Goal: Task Accomplishment & Management: Manage account settings

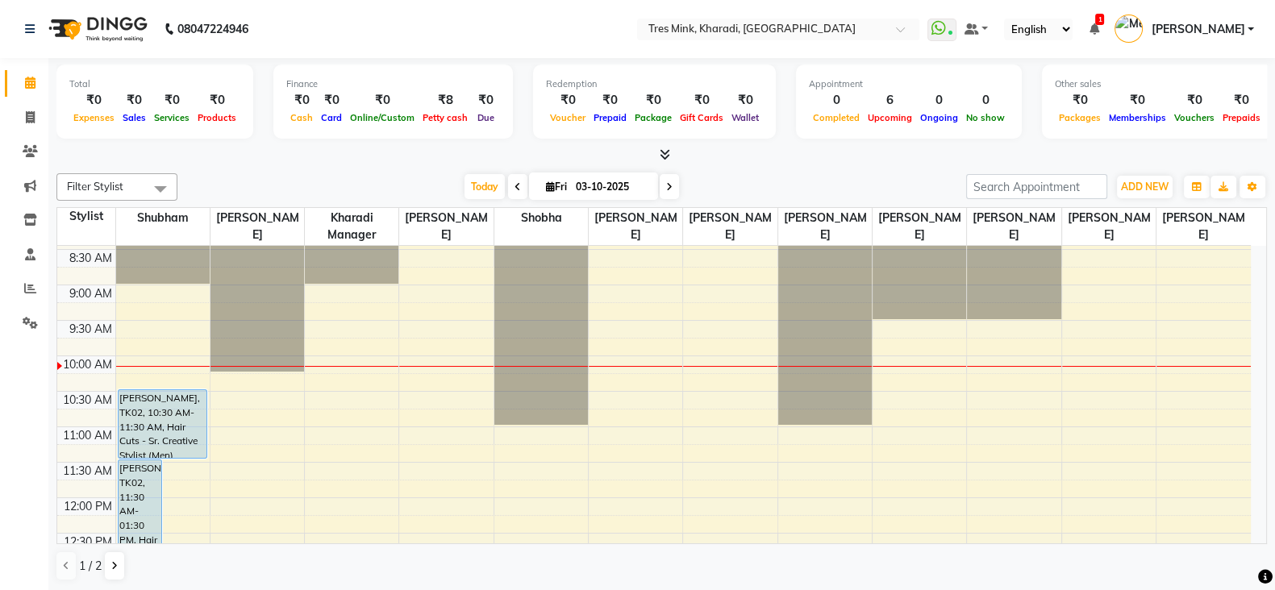
scroll to position [201, 0]
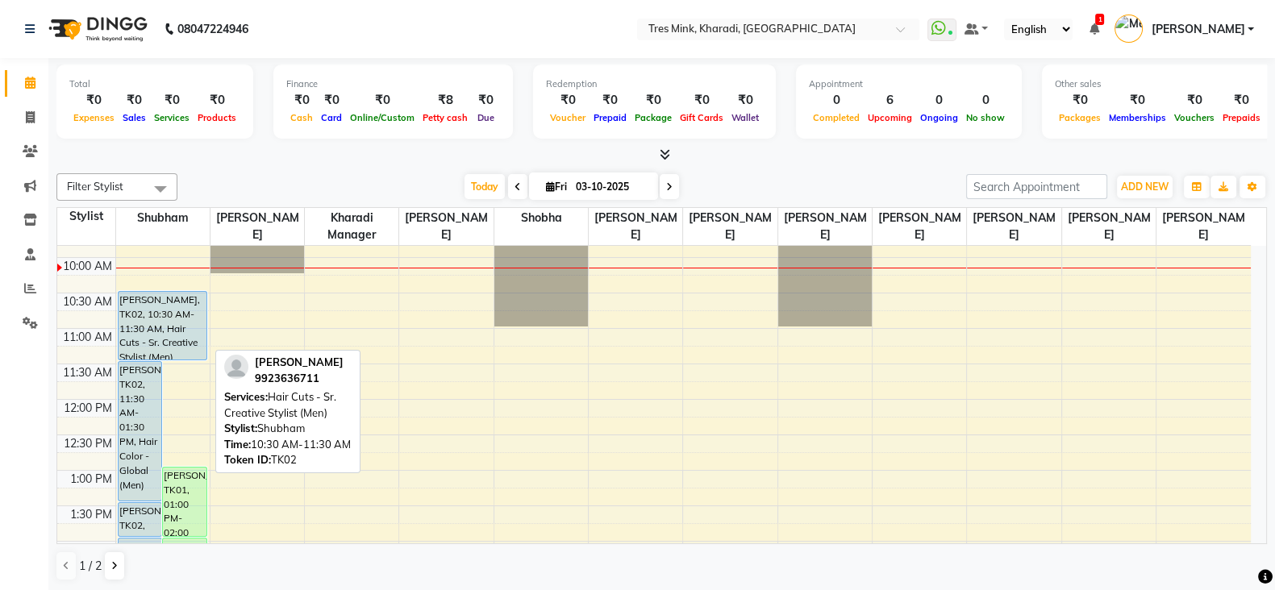
click at [178, 331] on div "[PERSON_NAME], TK02, 10:30 AM-11:30 AM, Hair Cuts - Sr. Creative Stylist (Men)" at bounding box center [163, 326] width 88 height 68
select select "5"
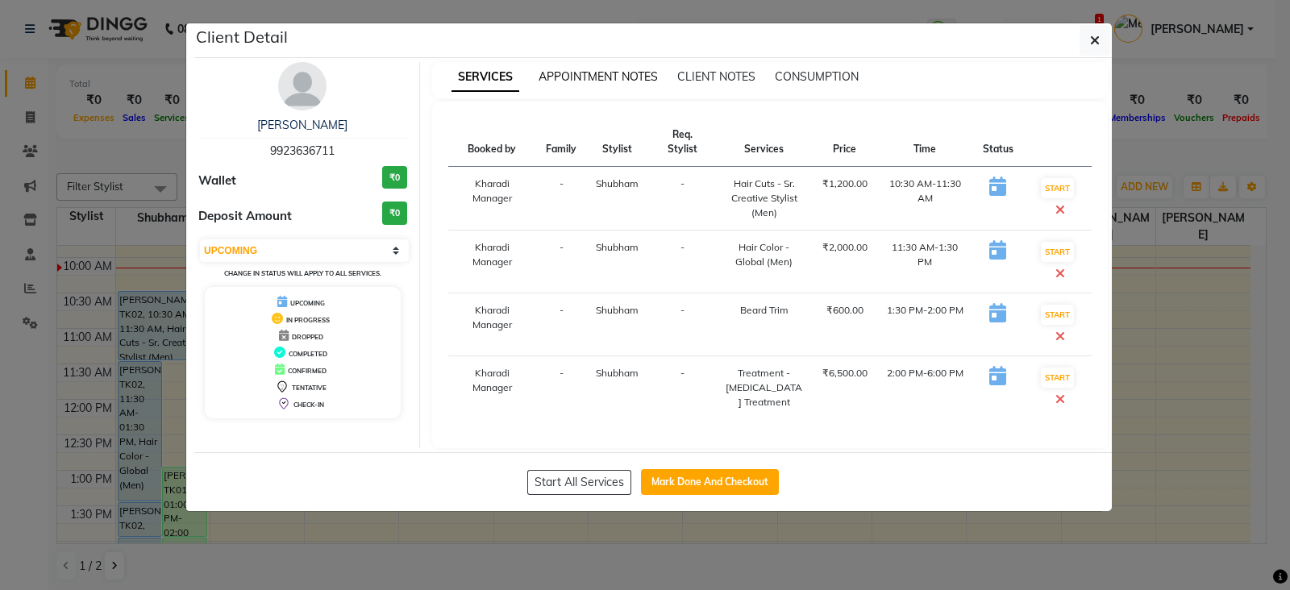
click at [571, 77] on span "APPOINTMENT NOTES" at bounding box center [598, 76] width 119 height 15
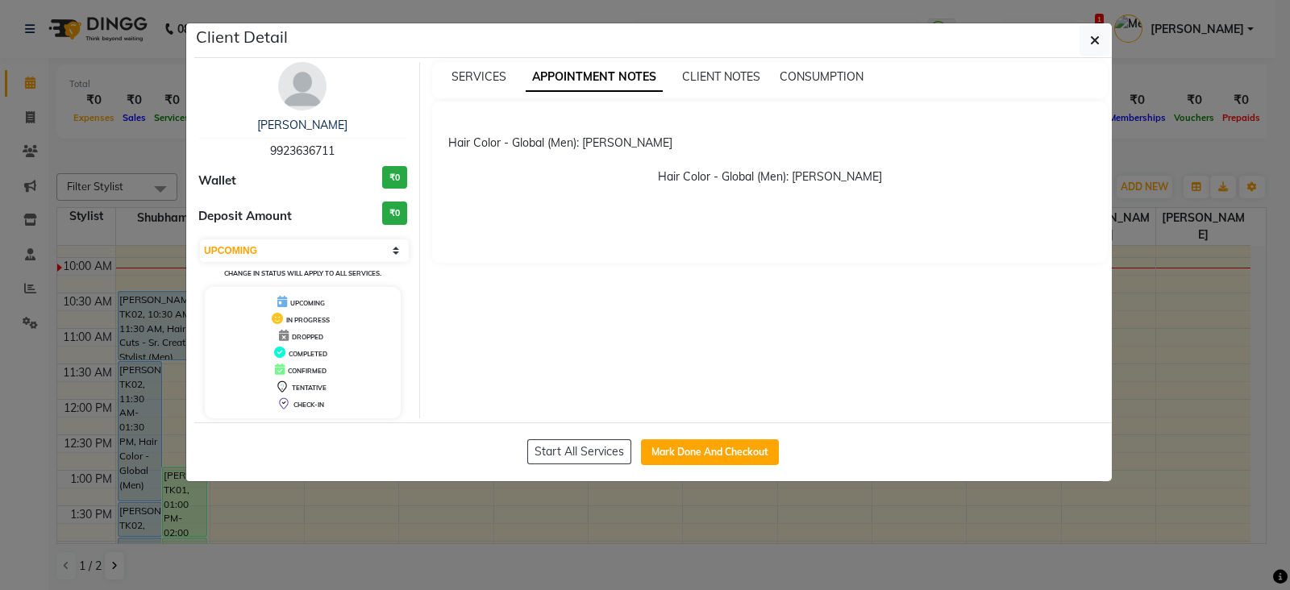
click at [466, 570] on ngb-modal-window "Client Detail [PERSON_NAME] 9923636711 Wallet ₹0 Deposit Amount ₹0 Select IN SE…" at bounding box center [645, 295] width 1290 height 590
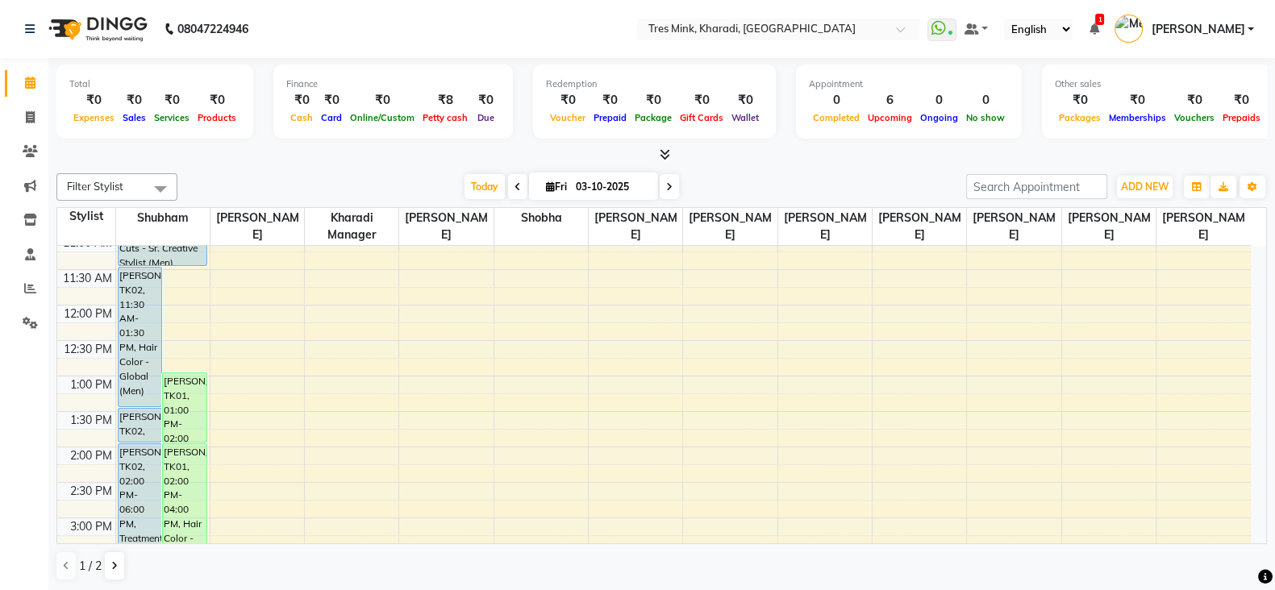
scroll to position [402, 0]
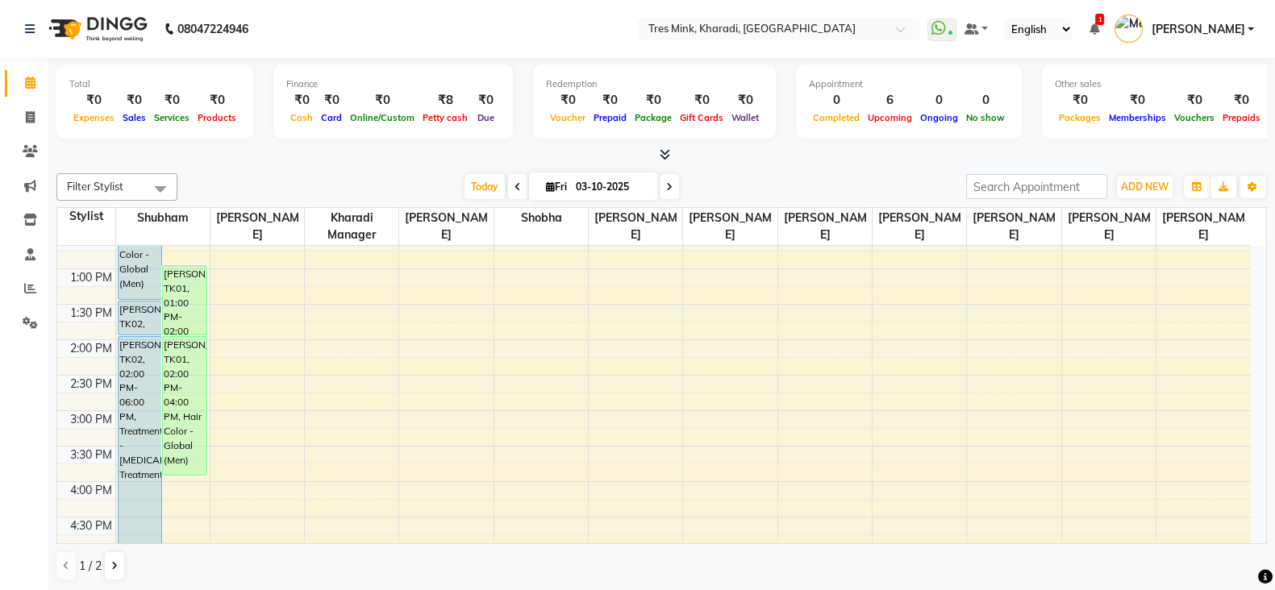
click at [514, 187] on icon at bounding box center [517, 187] width 6 height 10
type input "02-10-2025"
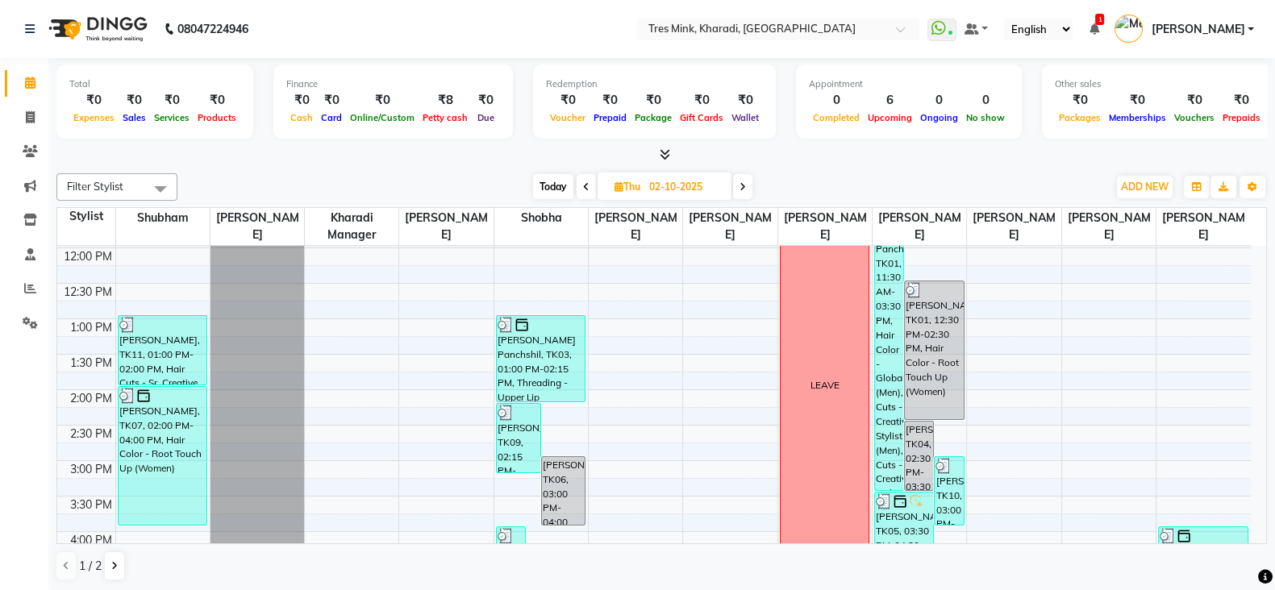
scroll to position [414, 0]
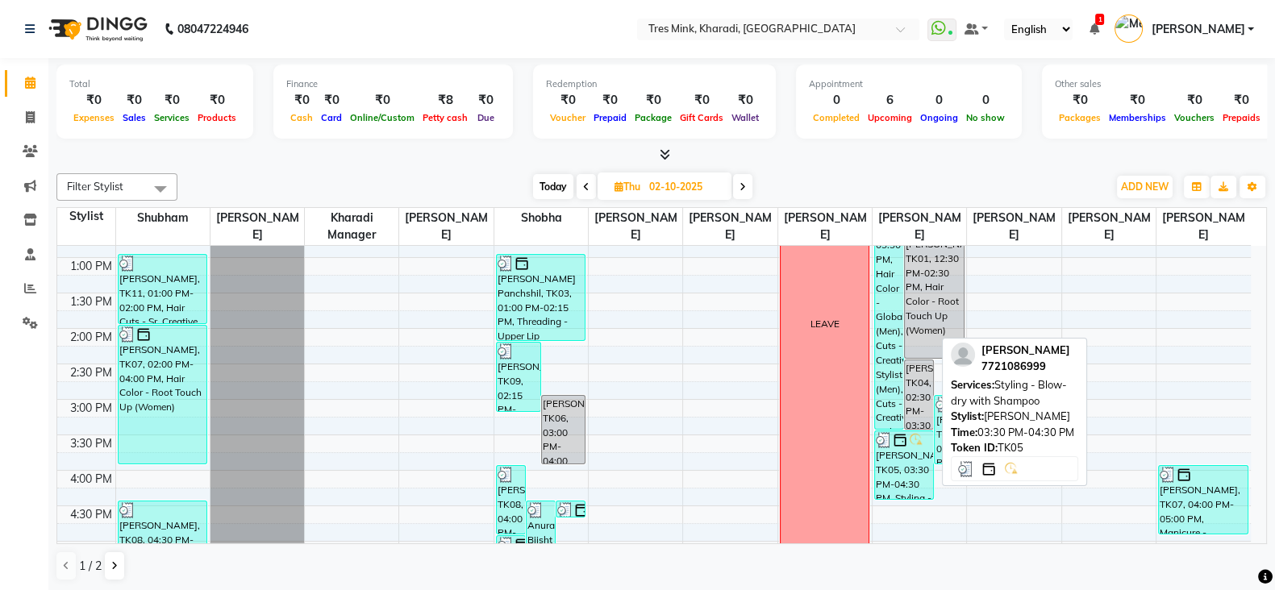
click at [884, 472] on div "[PERSON_NAME], TK05, 03:30 PM-04:30 PM, Styling - Blow-dry with Shampoo" at bounding box center [904, 465] width 58 height 68
select select "3"
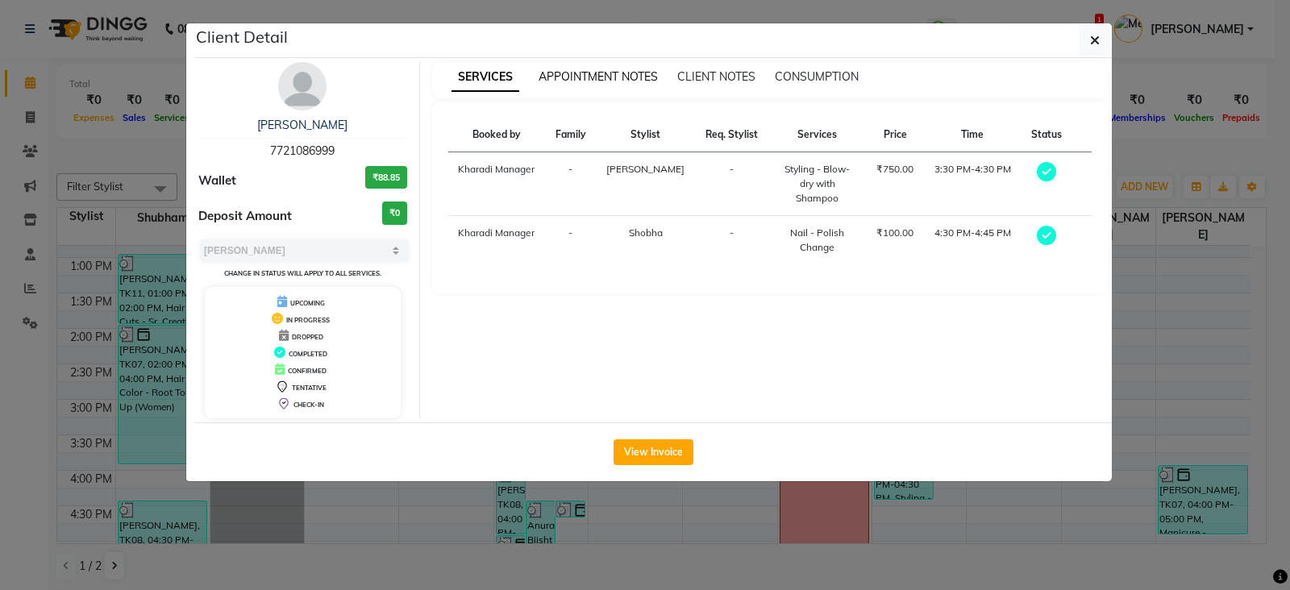
click at [618, 73] on span "APPOINTMENT NOTES" at bounding box center [598, 76] width 119 height 15
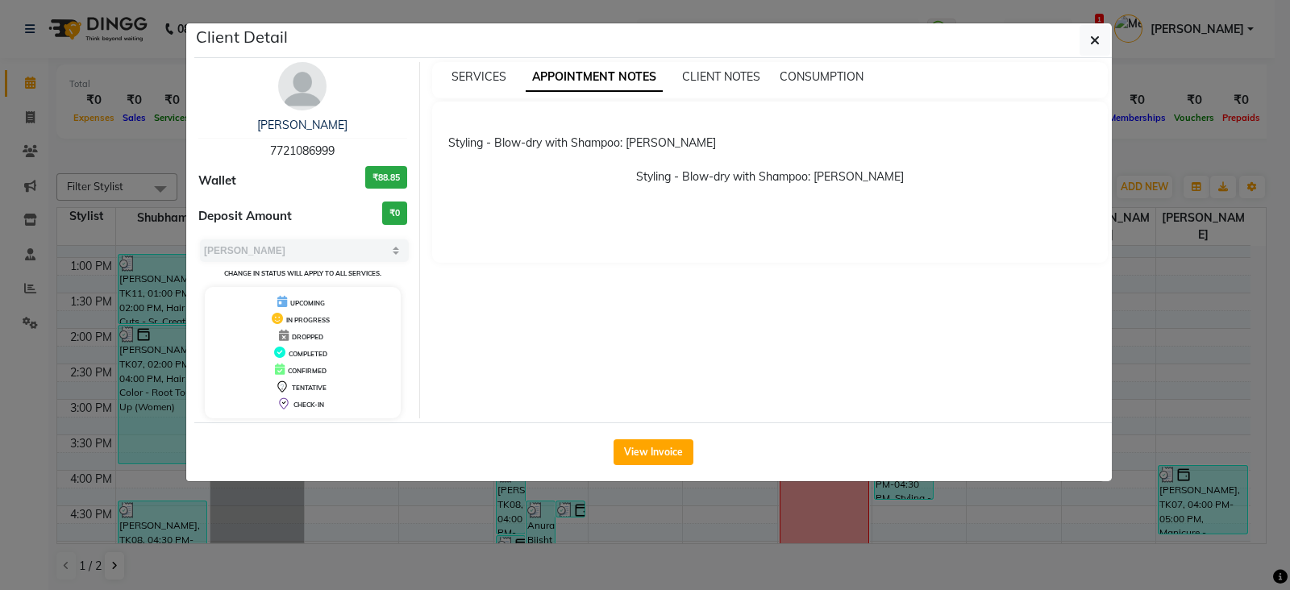
click at [668, 568] on ngb-modal-window "Client Detail [PERSON_NAME] Panchshil 7721086999 Wallet ₹88.85 Deposit Amount ₹…" at bounding box center [645, 295] width 1290 height 590
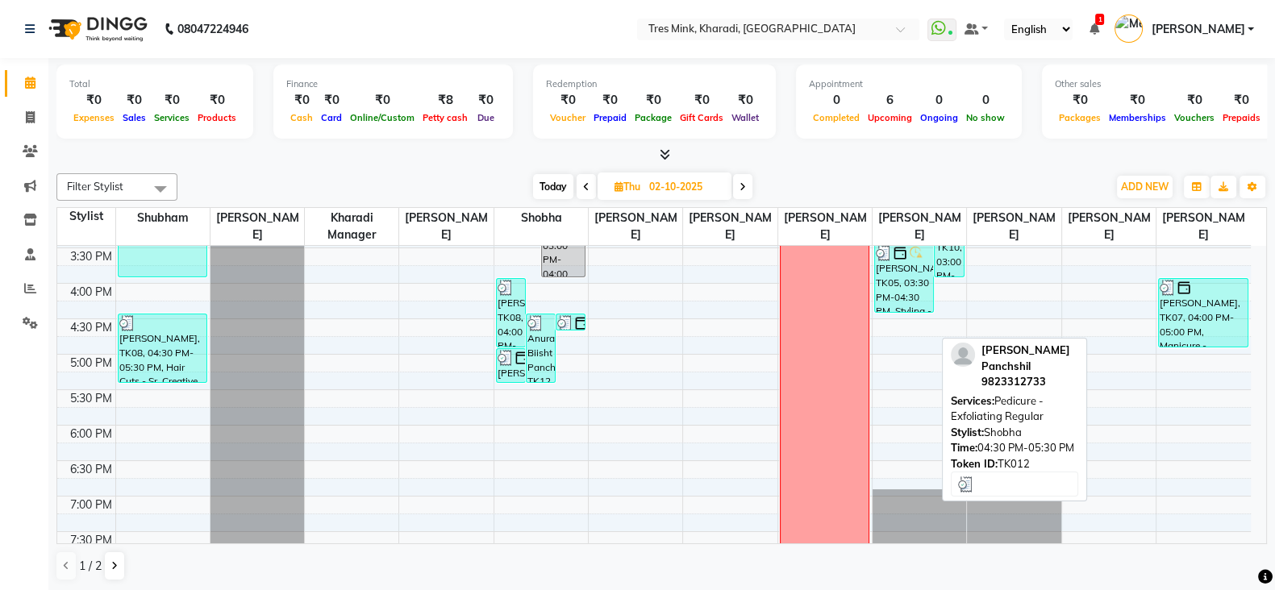
scroll to position [514, 0]
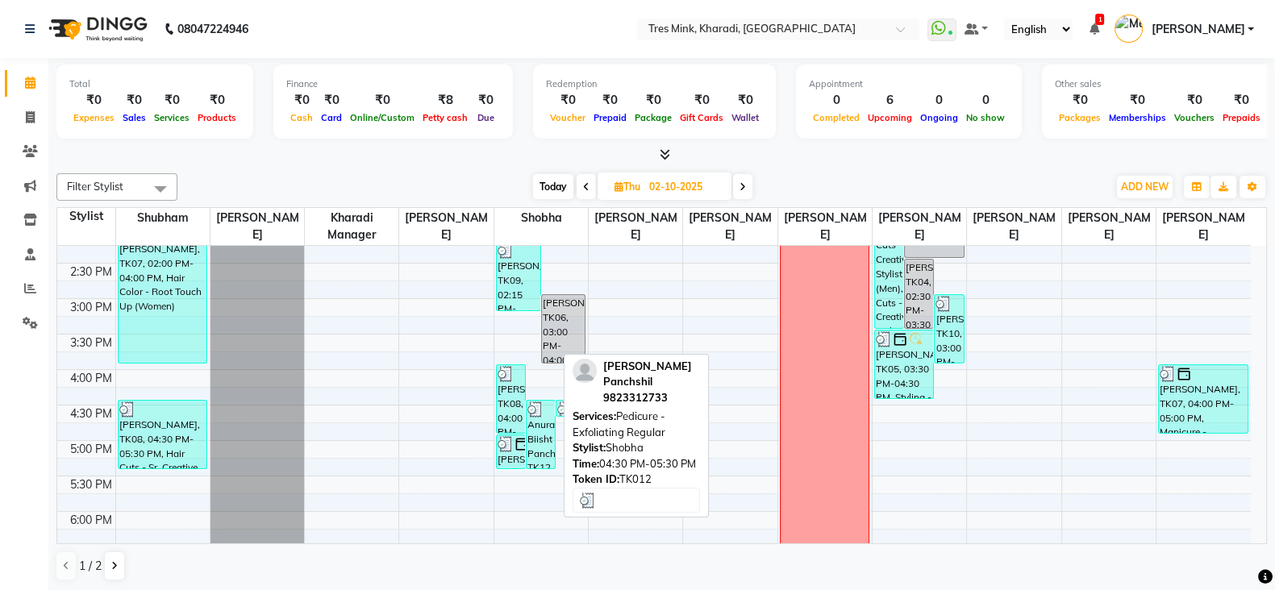
click at [540, 442] on div "Anuradhha Biisht Panchshil, TK12, 04:30 PM-05:30 PM, Pedicure - Exfoliating Reg…" at bounding box center [540, 435] width 28 height 68
select select "3"
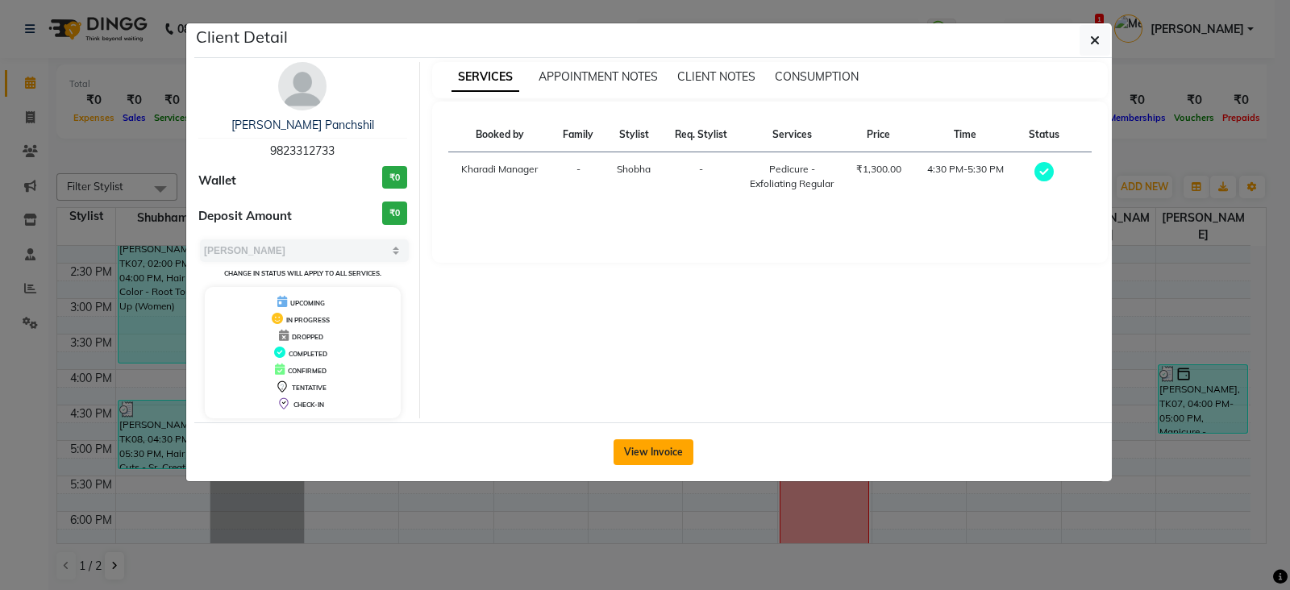
drag, startPoint x: 659, startPoint y: 456, endPoint x: 650, endPoint y: 455, distance: 9.7
click at [656, 456] on button "View Invoice" at bounding box center [654, 452] width 80 height 26
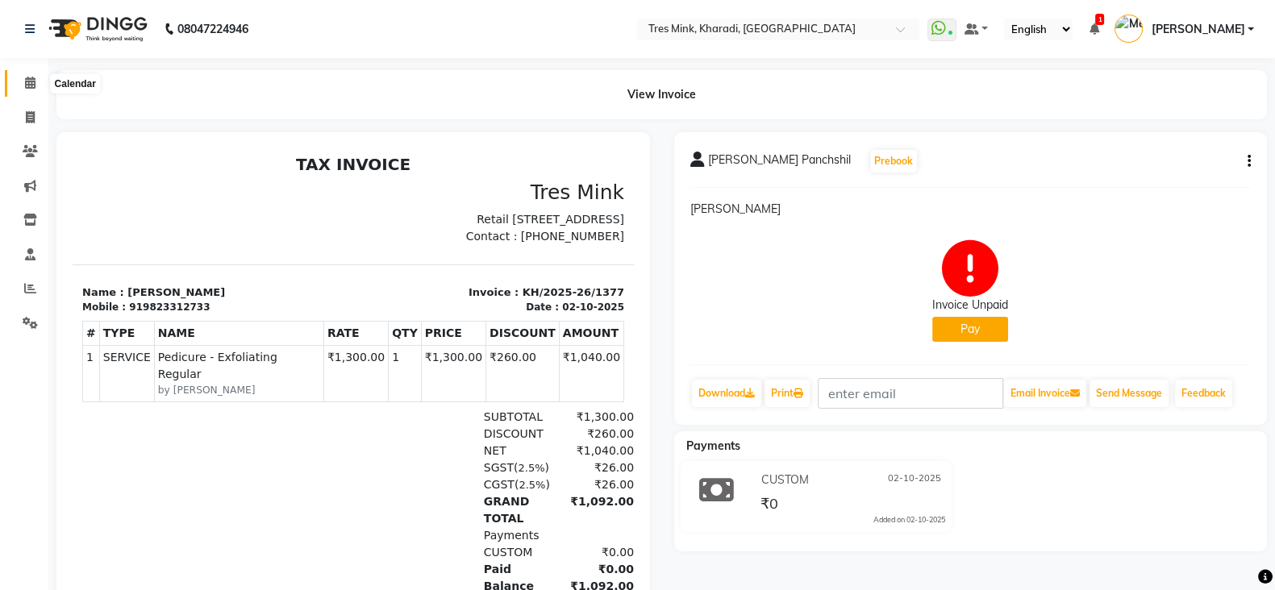
click at [29, 83] on icon at bounding box center [30, 83] width 10 height 12
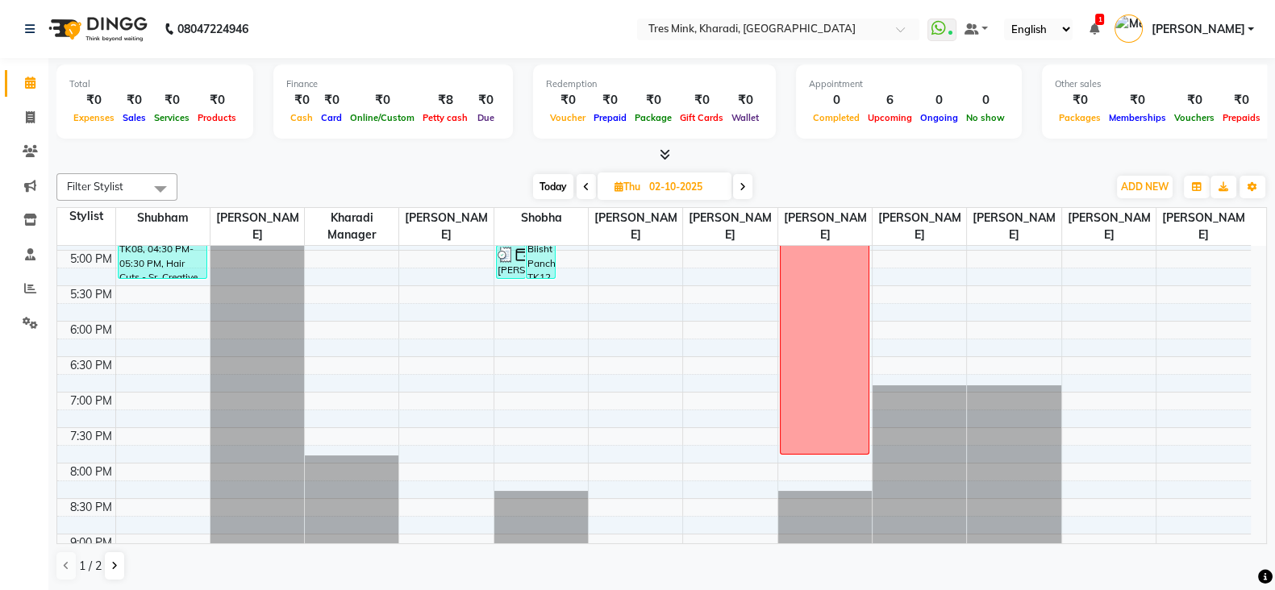
scroll to position [504, 0]
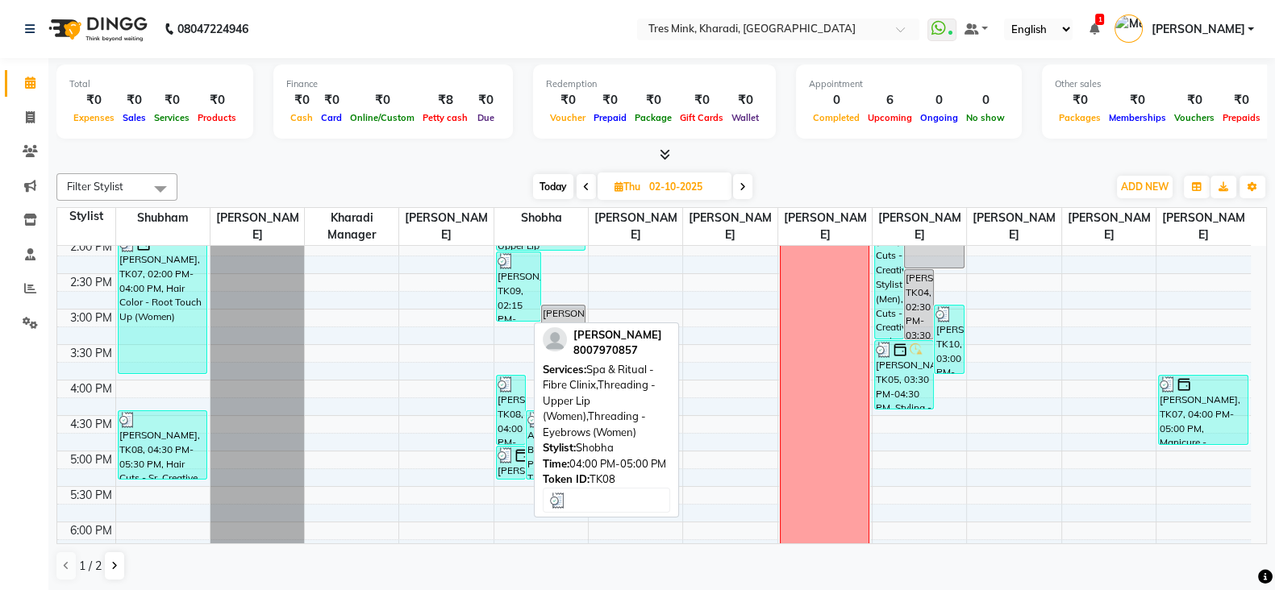
click at [505, 411] on div "[PERSON_NAME], TK08, 04:00 PM-05:00 PM, Spa & Ritual - Fibre Clinix,Threading -…" at bounding box center [511, 410] width 28 height 69
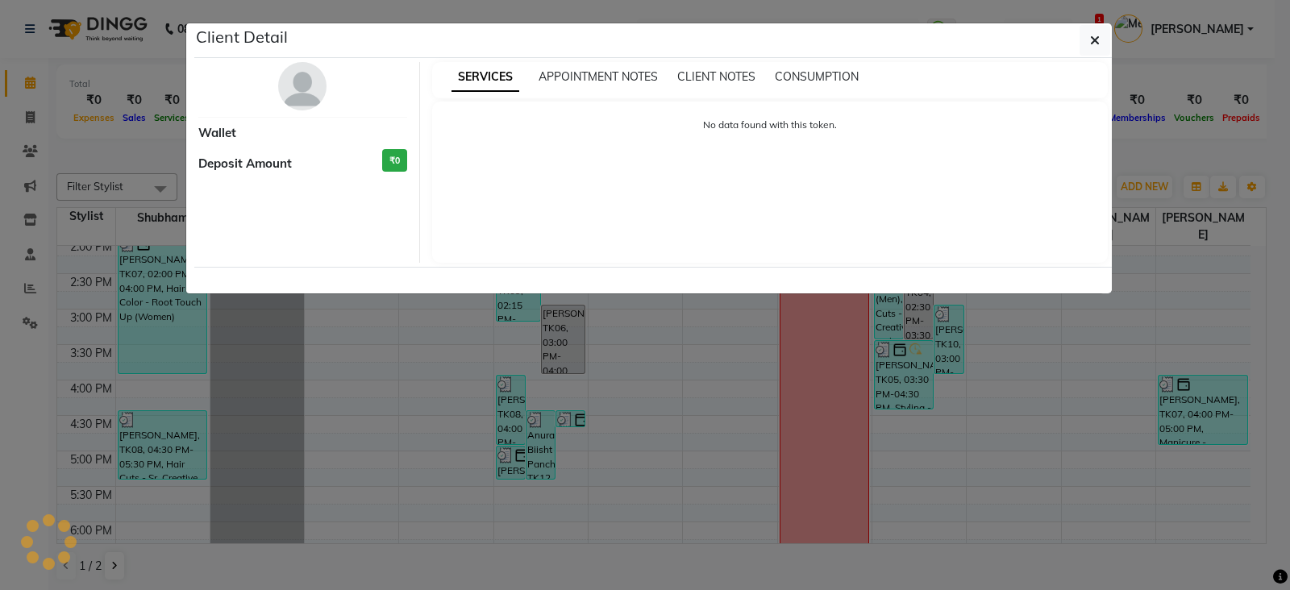
select select "3"
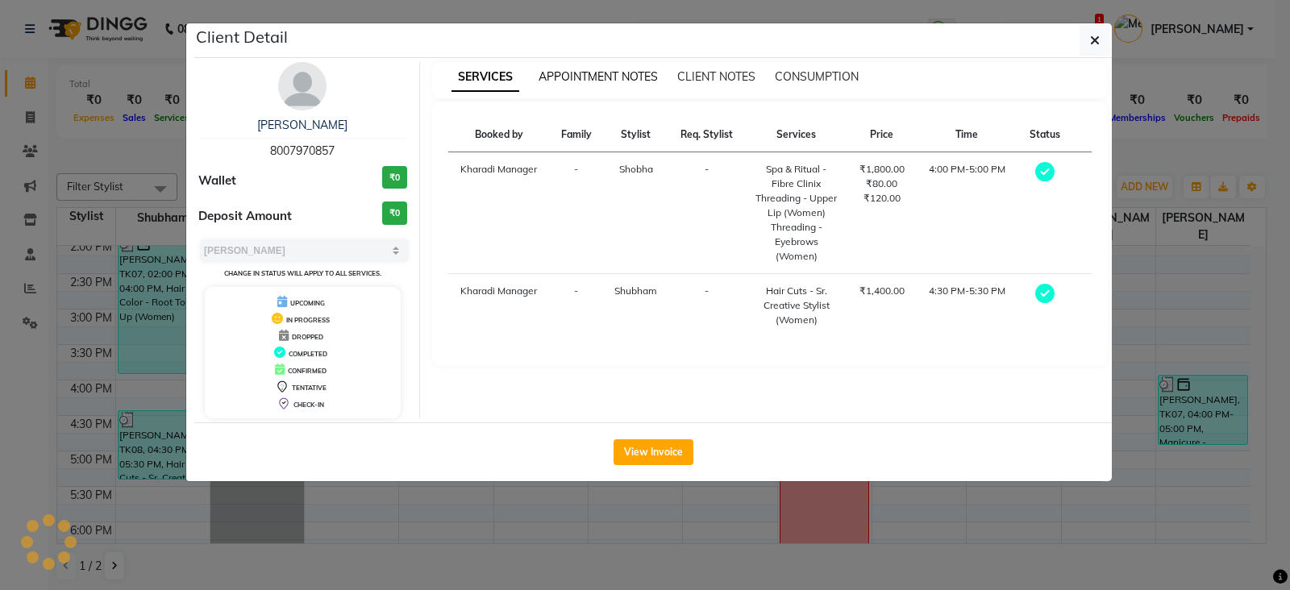
click at [607, 74] on span "APPOINTMENT NOTES" at bounding box center [598, 76] width 119 height 15
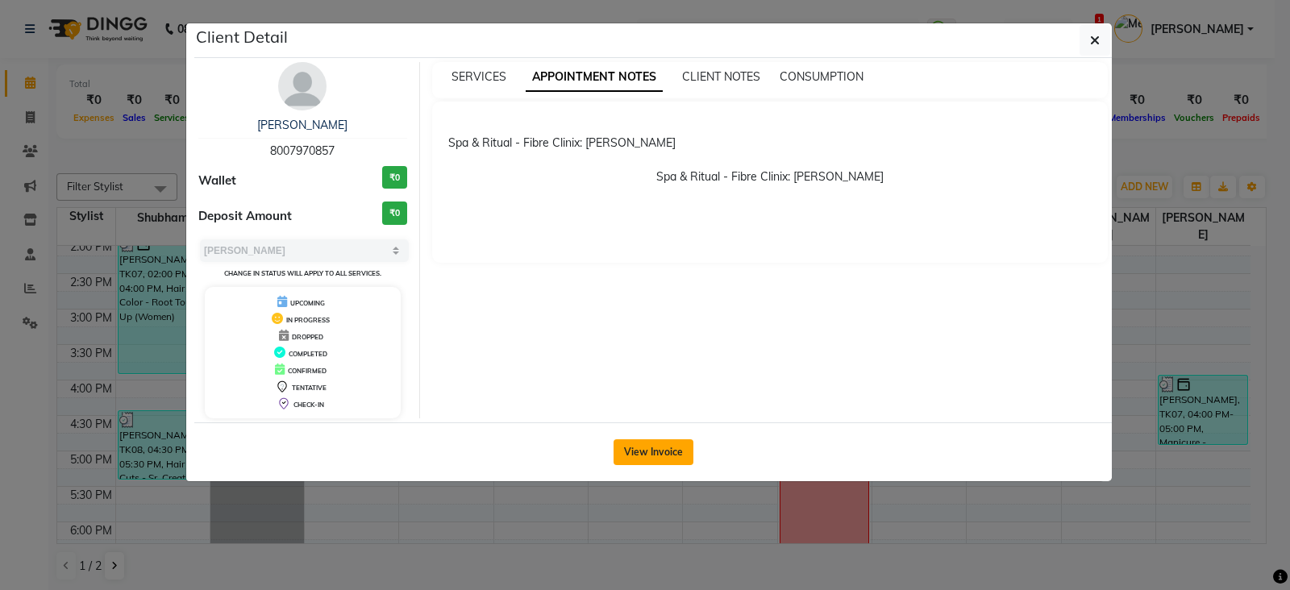
click at [659, 444] on button "View Invoice" at bounding box center [654, 452] width 80 height 26
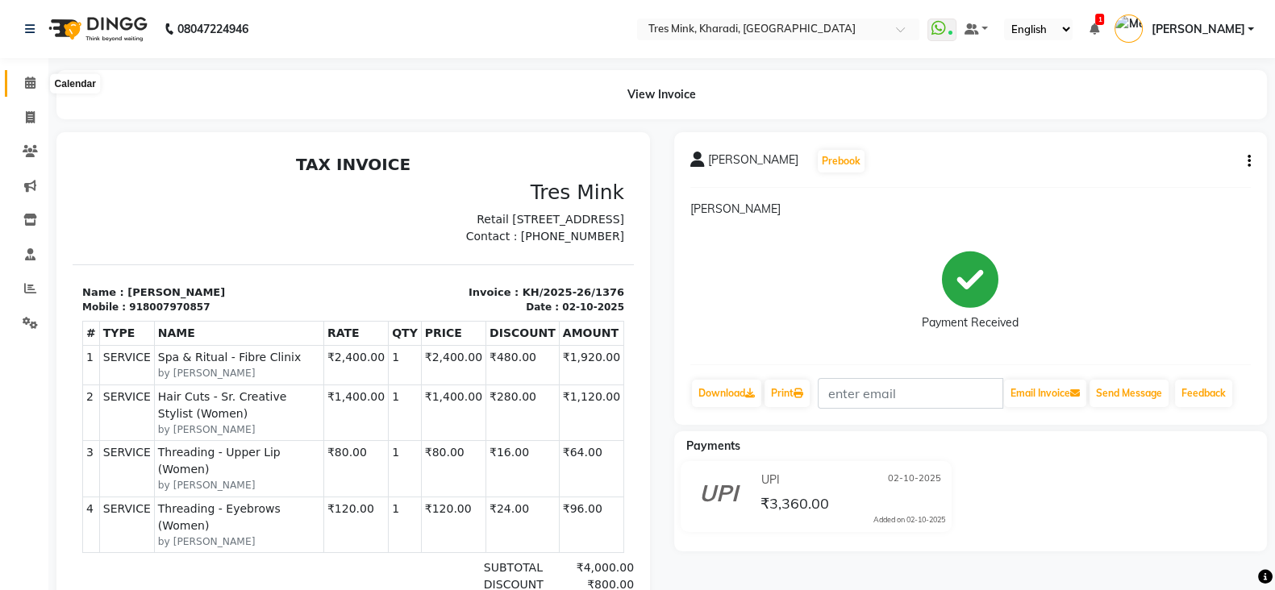
click at [25, 78] on icon at bounding box center [30, 83] width 10 height 12
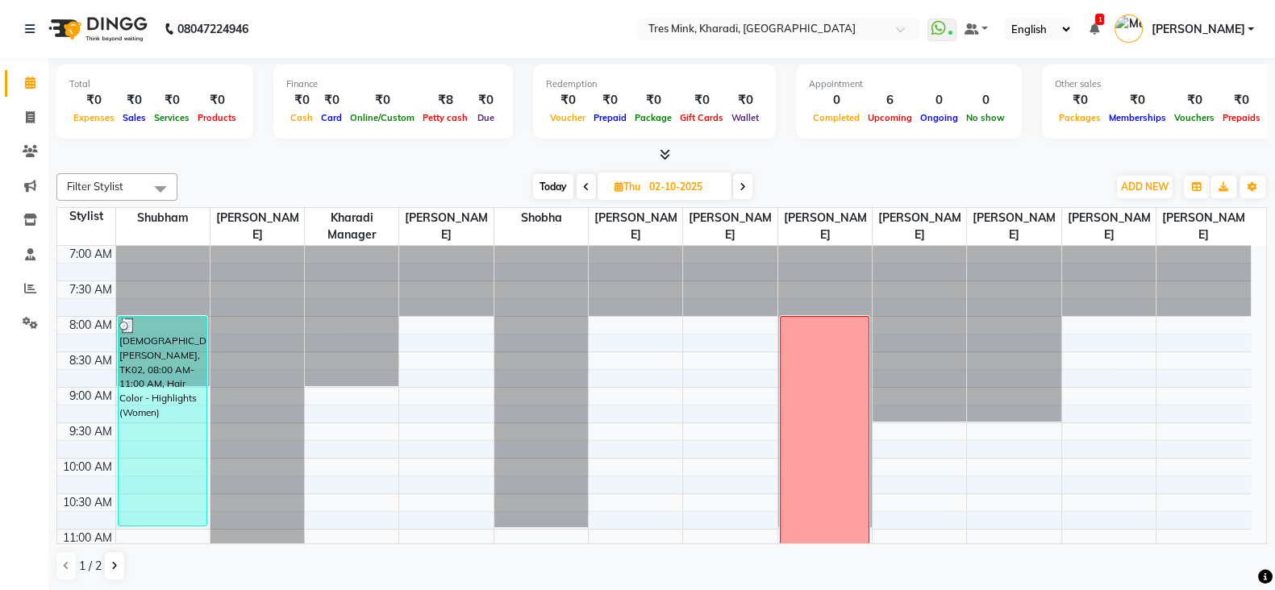
click at [1098, 26] on icon at bounding box center [1093, 28] width 10 height 11
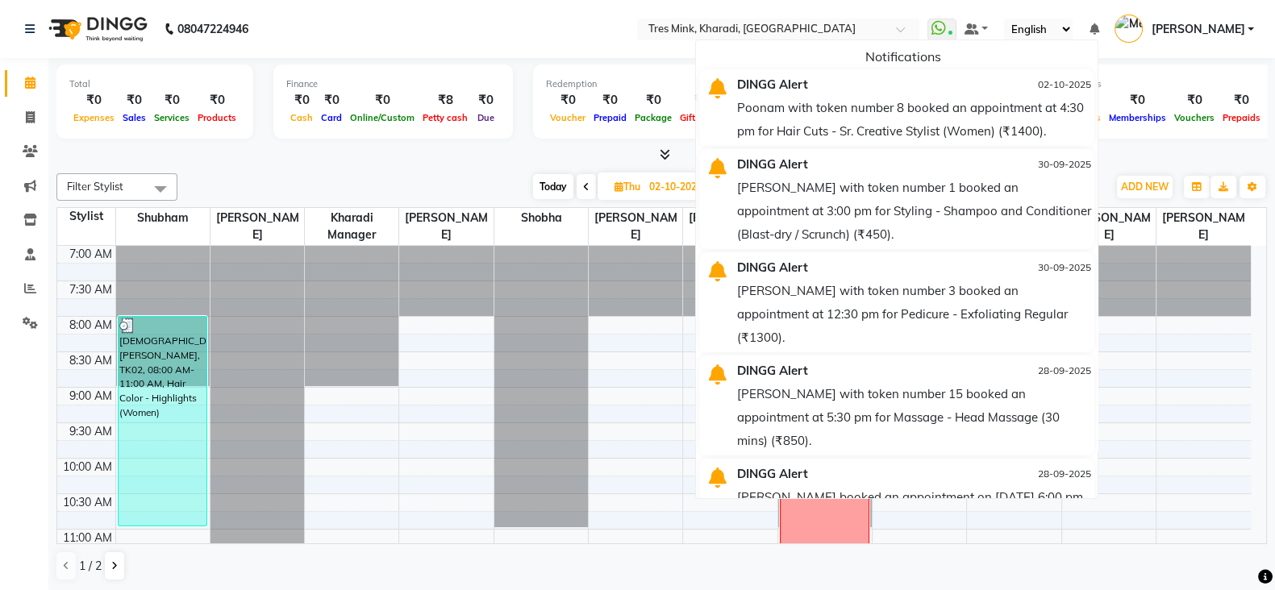
click at [532, 27] on nav "08047224946 Select Location × [GEOGRAPHIC_DATA], [GEOGRAPHIC_DATA], Kharadi Wha…" at bounding box center [637, 29] width 1275 height 58
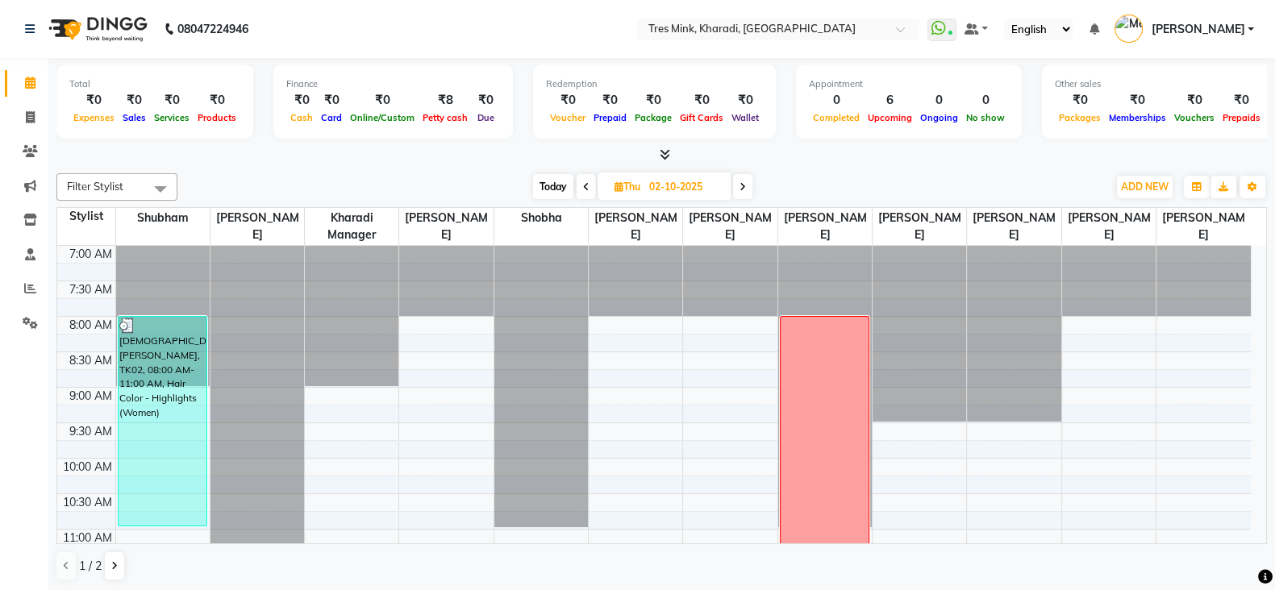
click at [547, 183] on span "Today" at bounding box center [553, 186] width 40 height 25
type input "03-10-2025"
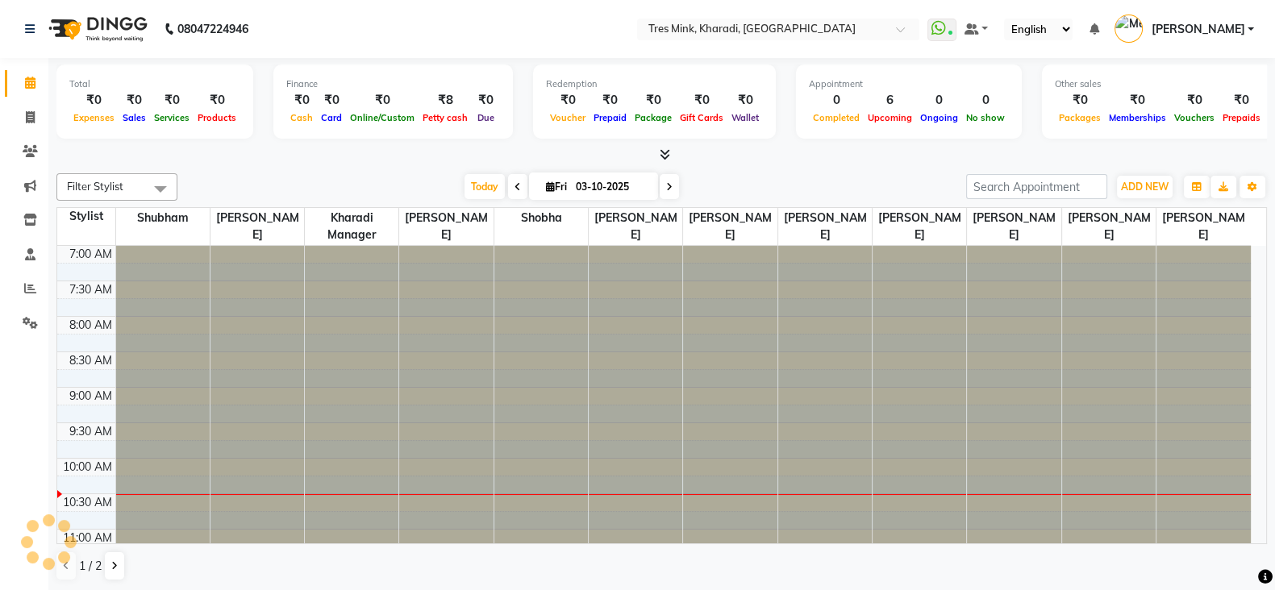
scroll to position [212, 0]
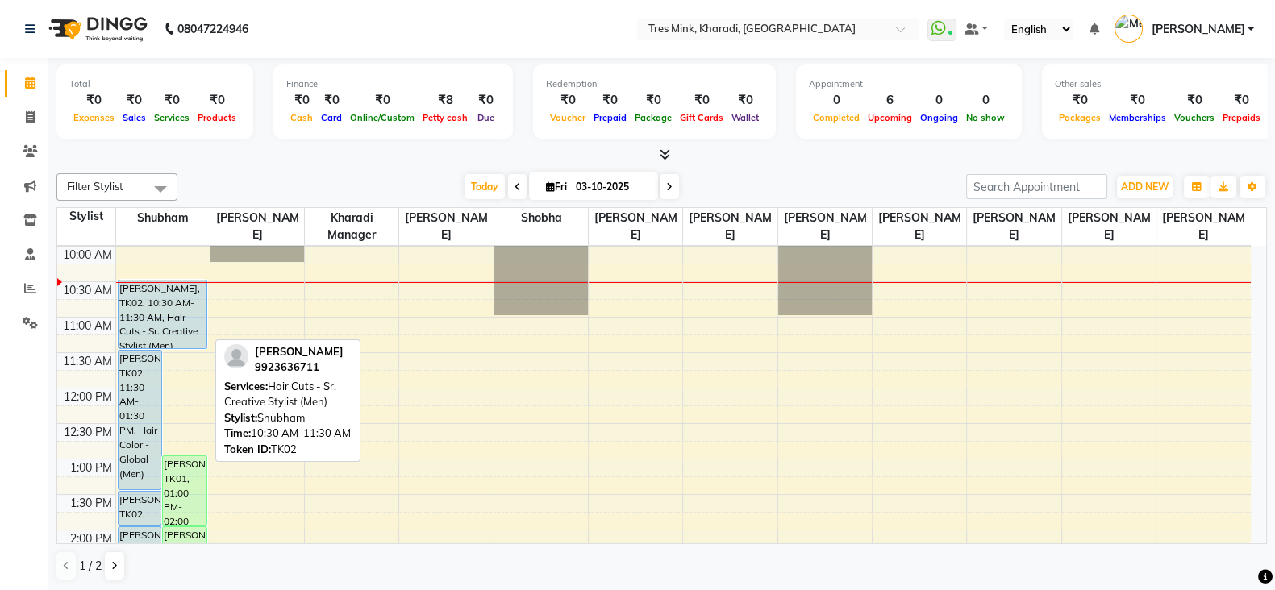
click at [162, 324] on div "[PERSON_NAME], TK02, 10:30 AM-11:30 AM, Hair Cuts - Sr. Creative Stylist (Men)" at bounding box center [163, 315] width 88 height 68
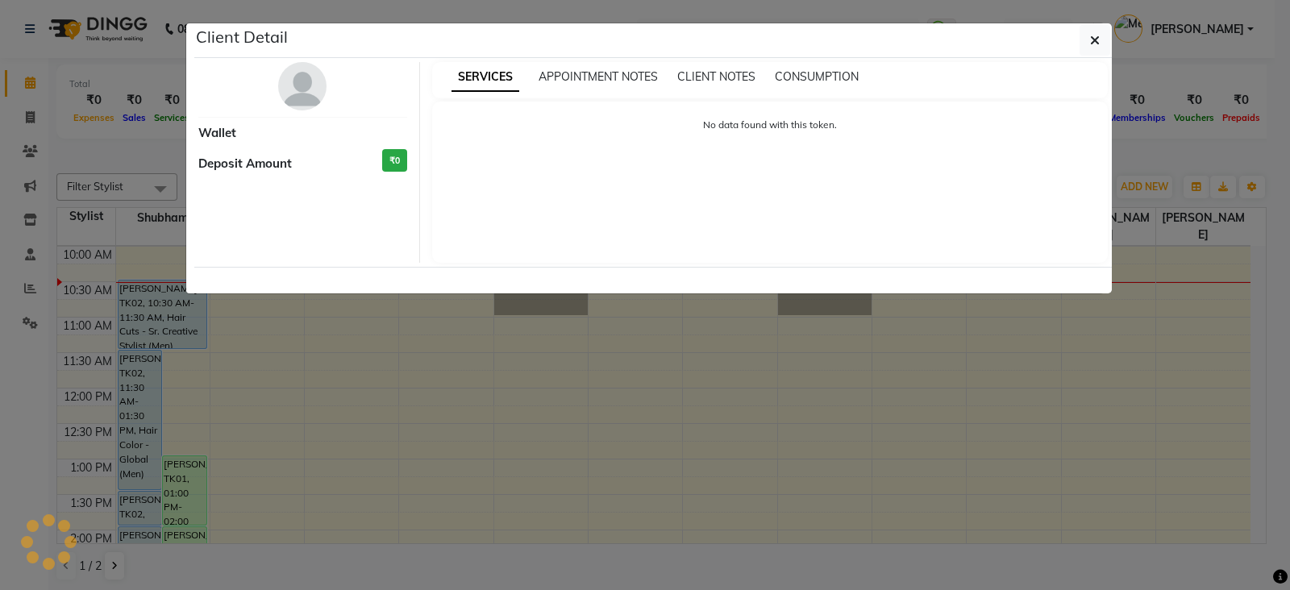
select select "5"
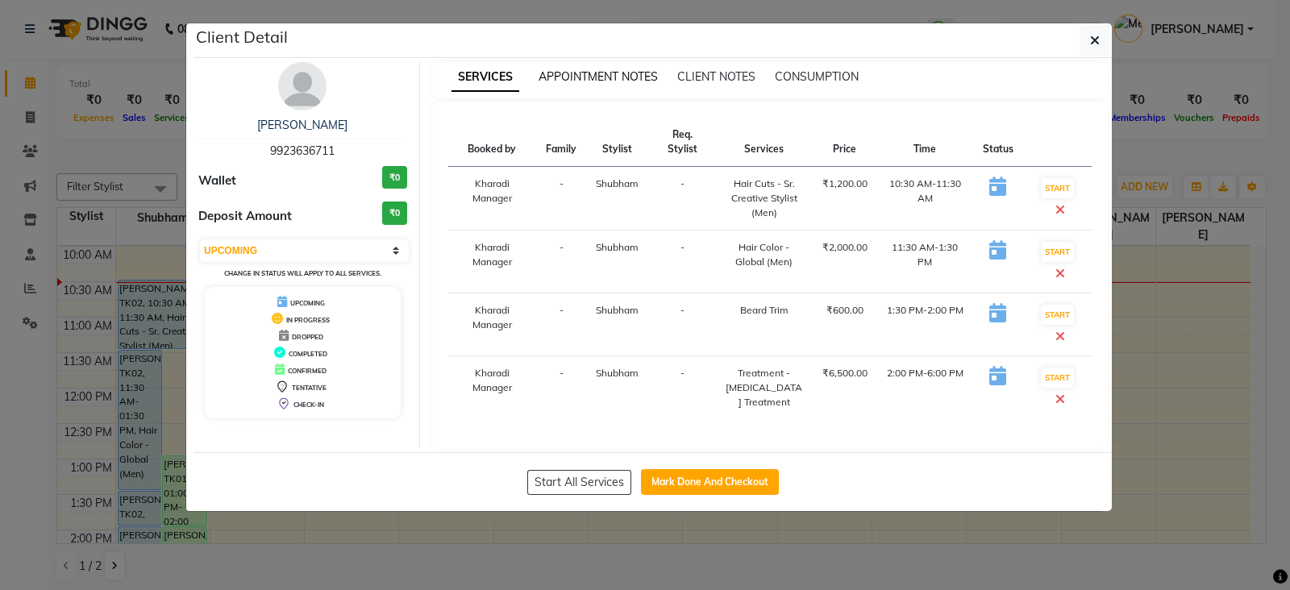
click at [576, 72] on span "APPOINTMENT NOTES" at bounding box center [598, 76] width 119 height 15
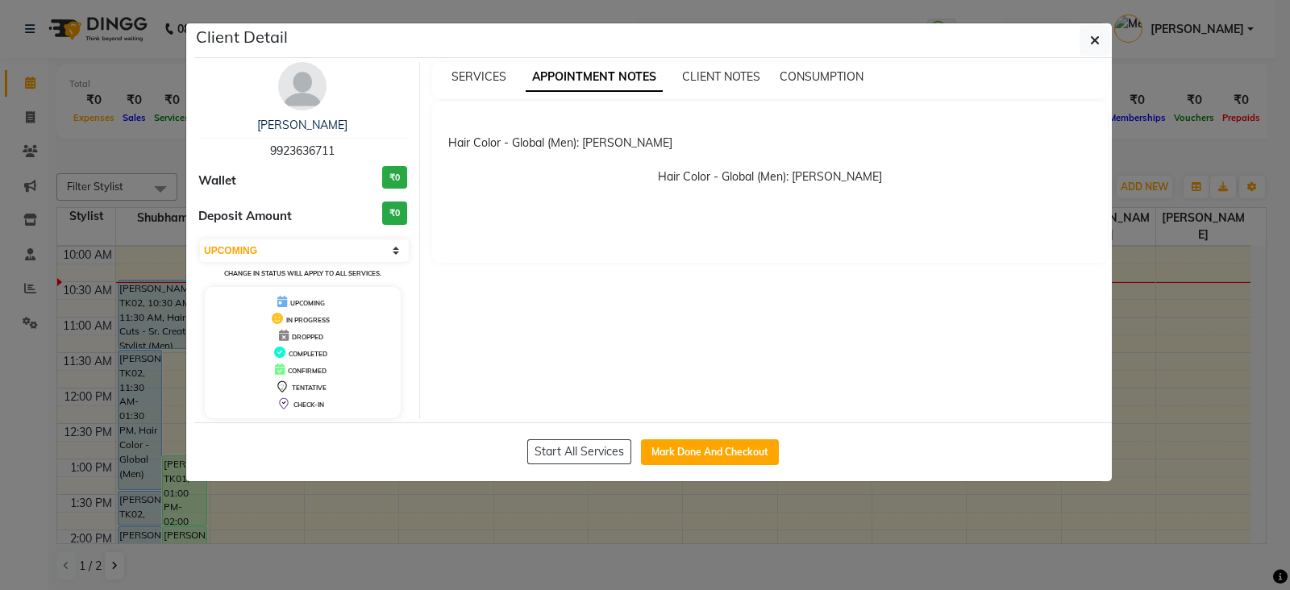
click at [500, 560] on ngb-modal-window "Client Detail [PERSON_NAME] 9923636711 Wallet ₹0 Deposit Amount ₹0 Select IN SE…" at bounding box center [645, 295] width 1290 height 590
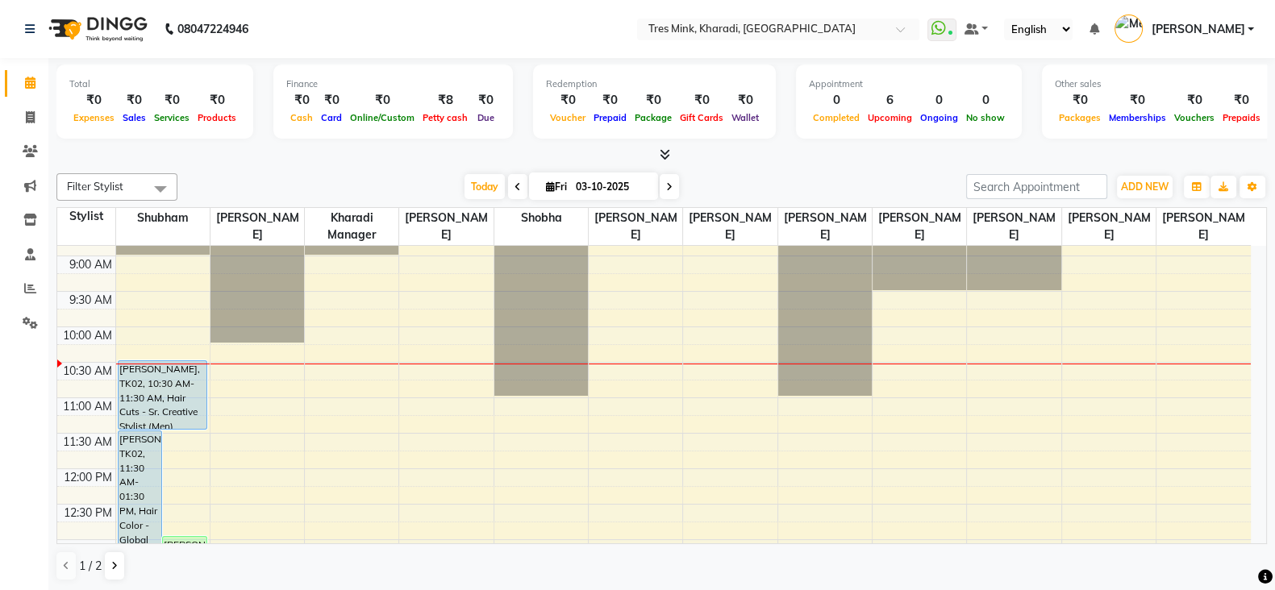
scroll to position [0, 0]
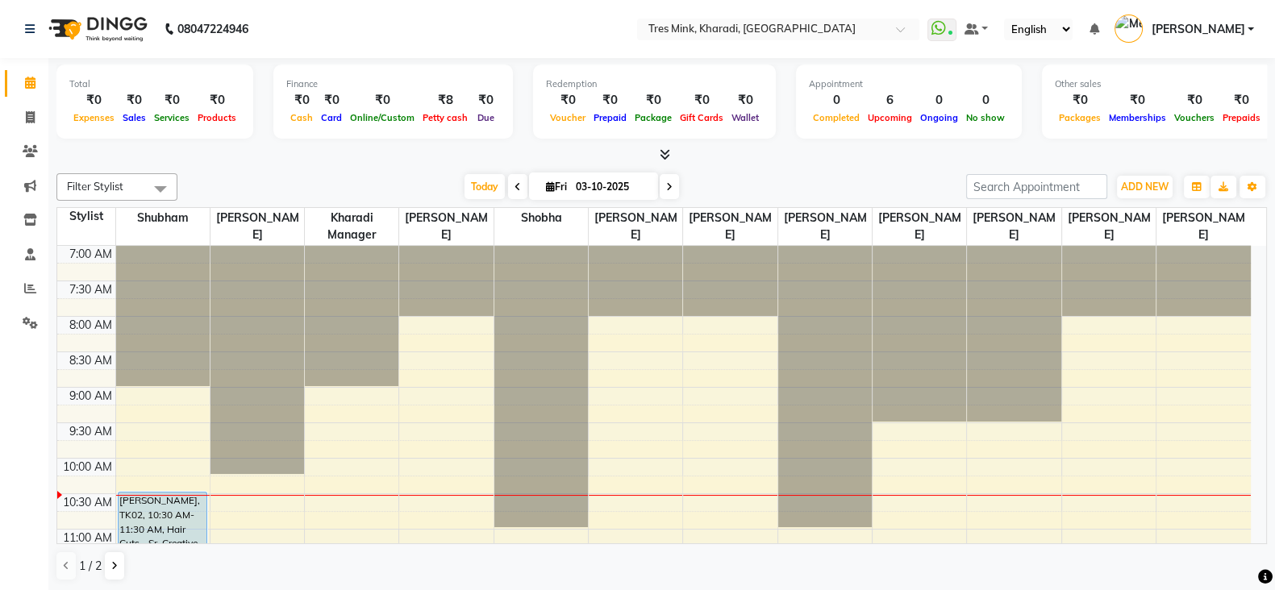
click at [662, 187] on span at bounding box center [668, 186] width 19 height 25
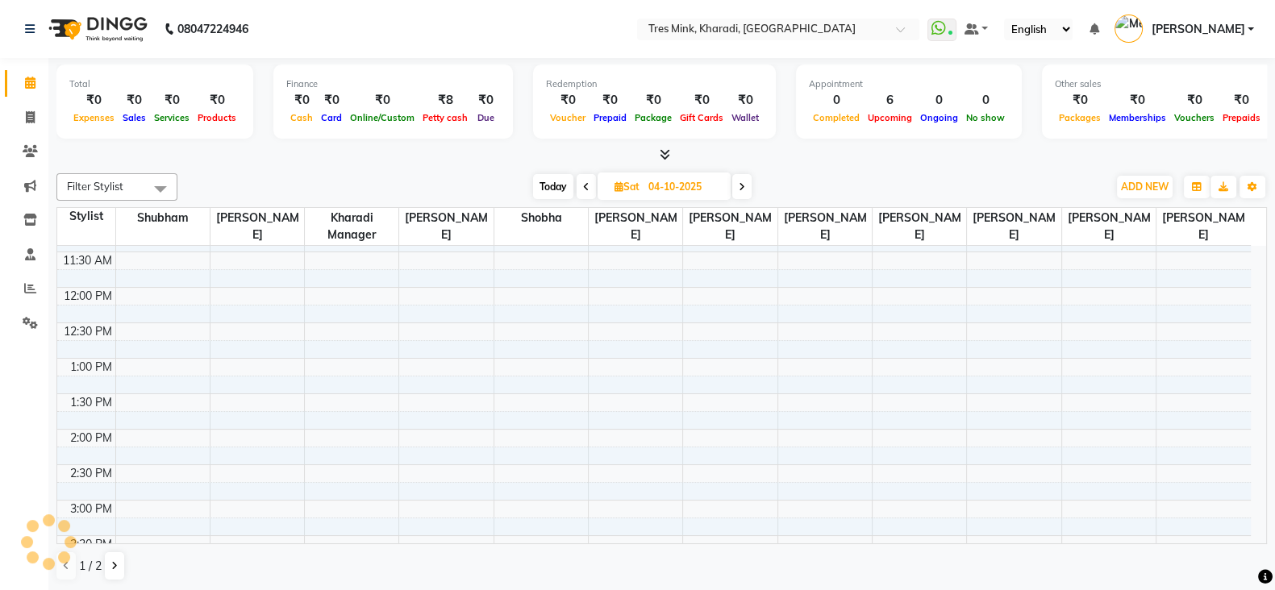
click at [580, 181] on span at bounding box center [585, 186] width 19 height 25
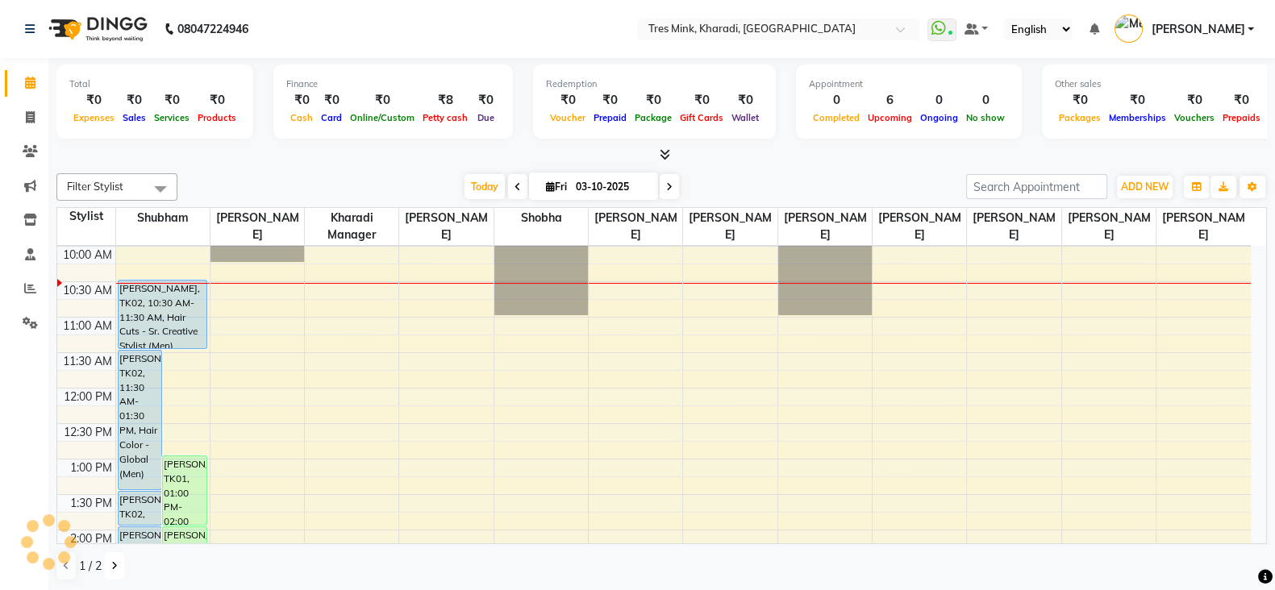
click at [115, 568] on icon at bounding box center [114, 566] width 6 height 10
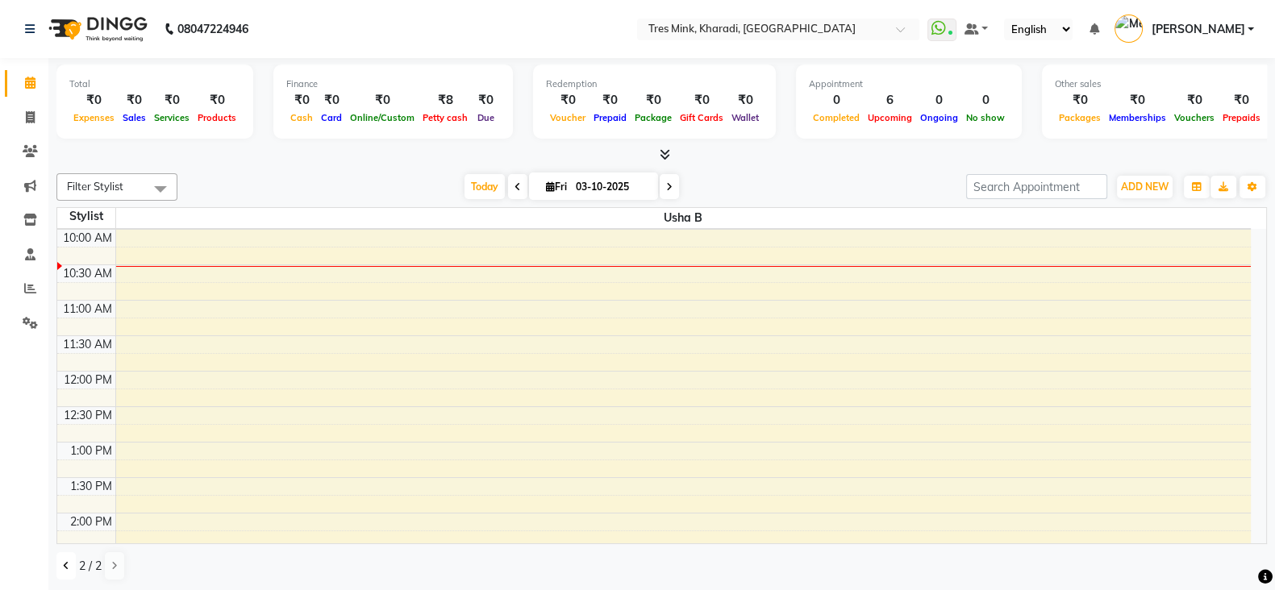
click at [68, 570] on button at bounding box center [65, 565] width 19 height 27
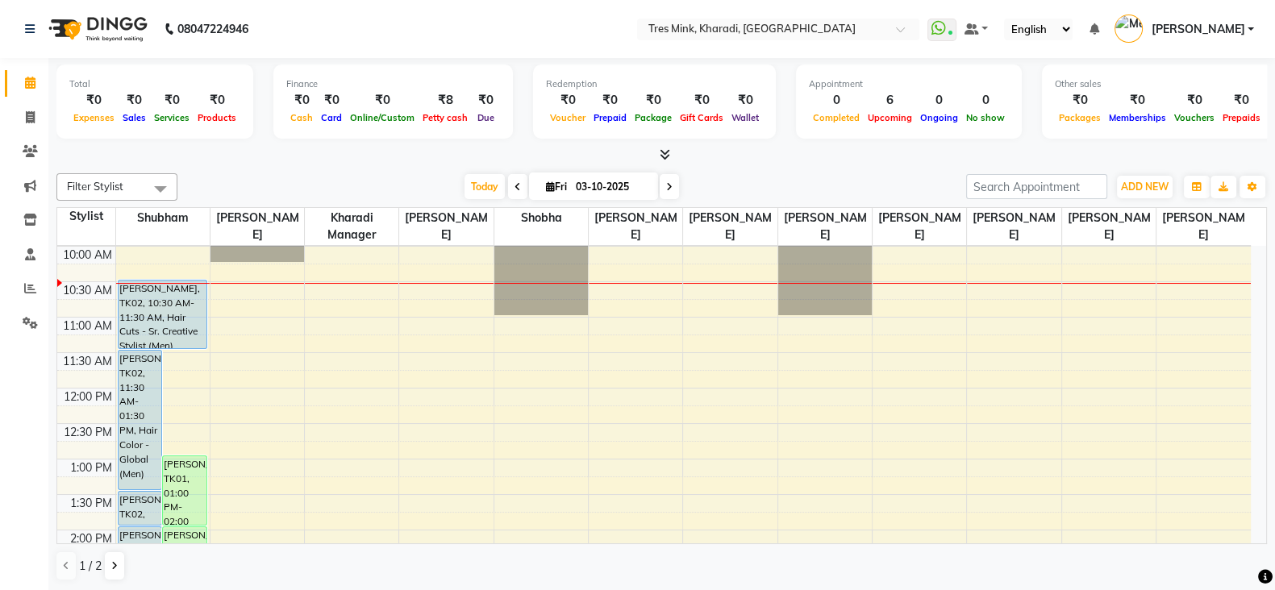
click at [511, 181] on span at bounding box center [517, 186] width 19 height 25
type input "02-10-2025"
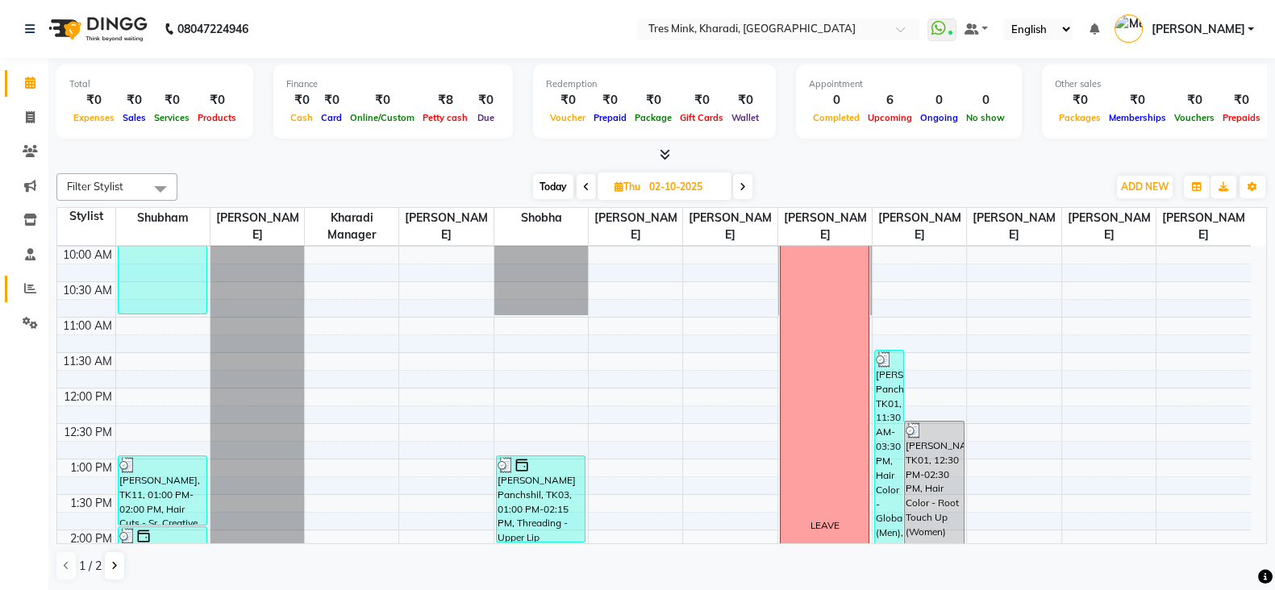
drag, startPoint x: 27, startPoint y: 272, endPoint x: 27, endPoint y: 287, distance: 15.3
click at [27, 273] on li "Reports" at bounding box center [24, 289] width 48 height 35
click at [27, 288] on icon at bounding box center [30, 288] width 12 height 12
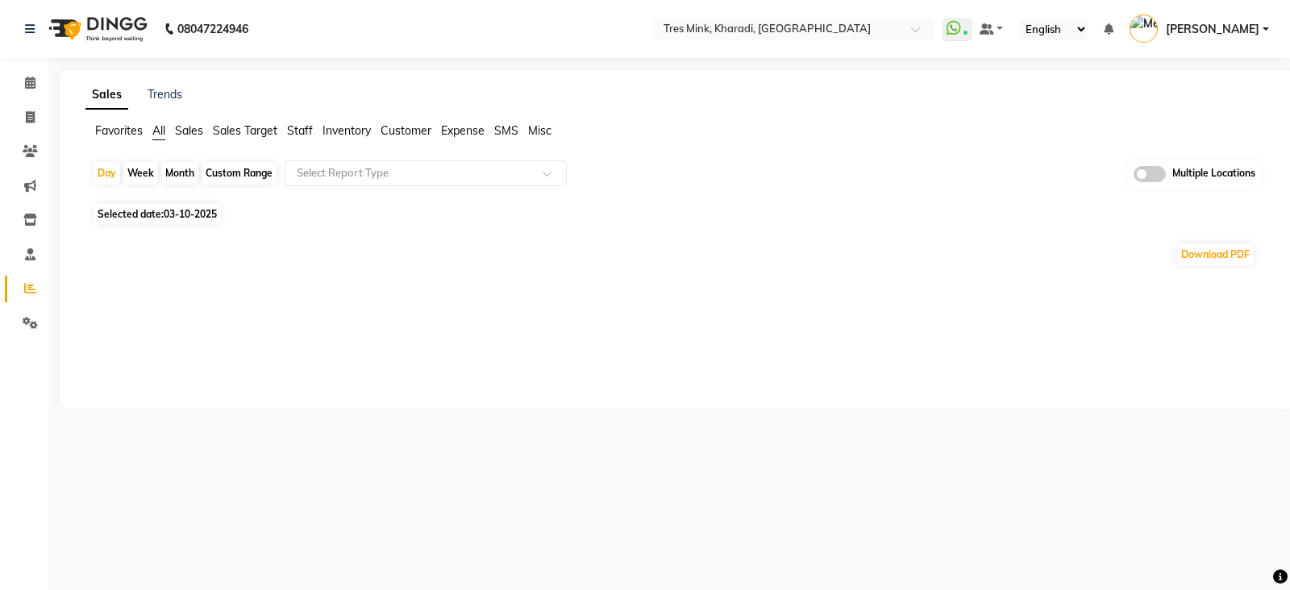
click at [189, 171] on div "Month" at bounding box center [179, 173] width 37 height 23
select select "10"
select select "2025"
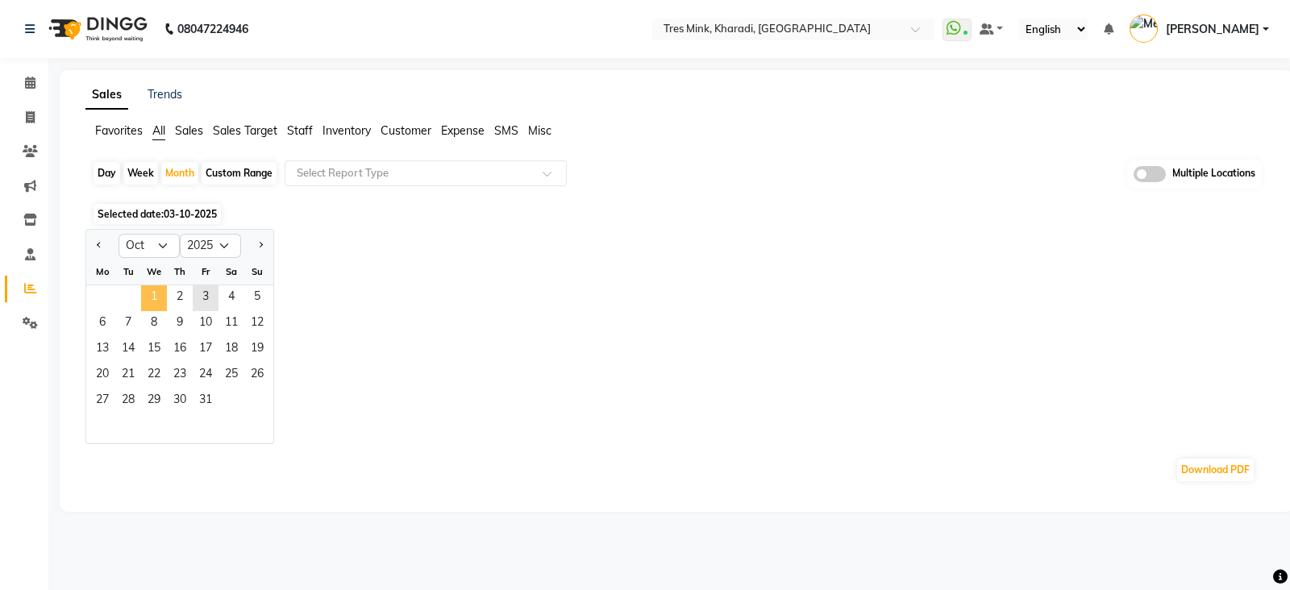
click at [146, 302] on span "1" at bounding box center [154, 298] width 26 height 26
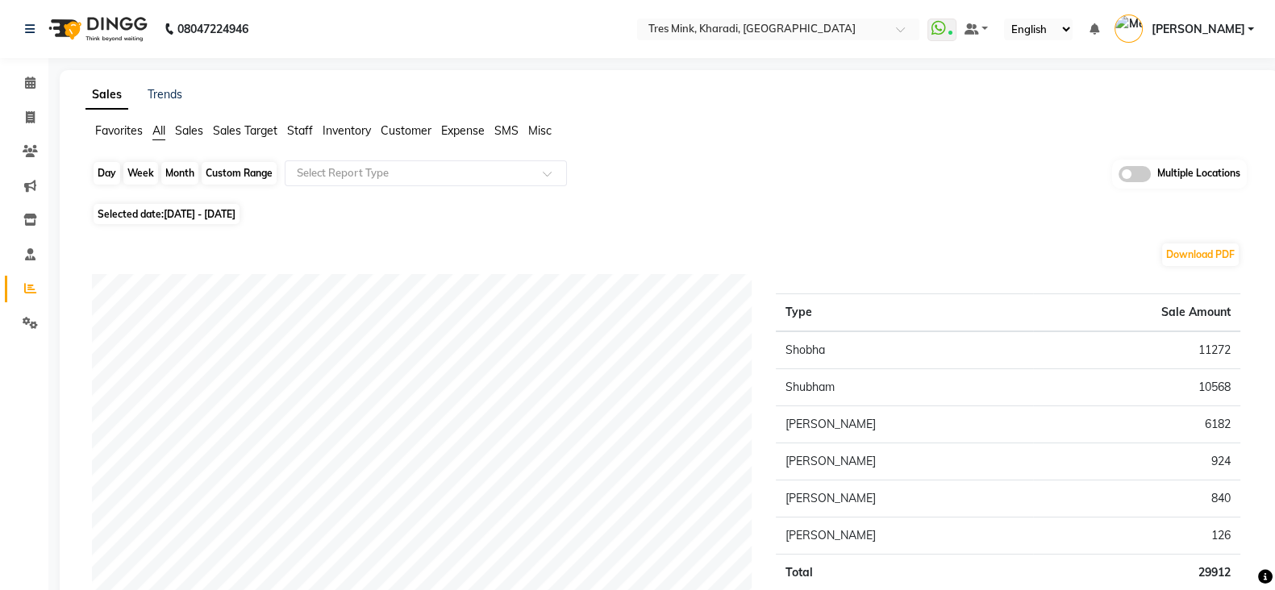
click at [173, 170] on div "Month" at bounding box center [179, 173] width 37 height 23
select select "10"
select select "2025"
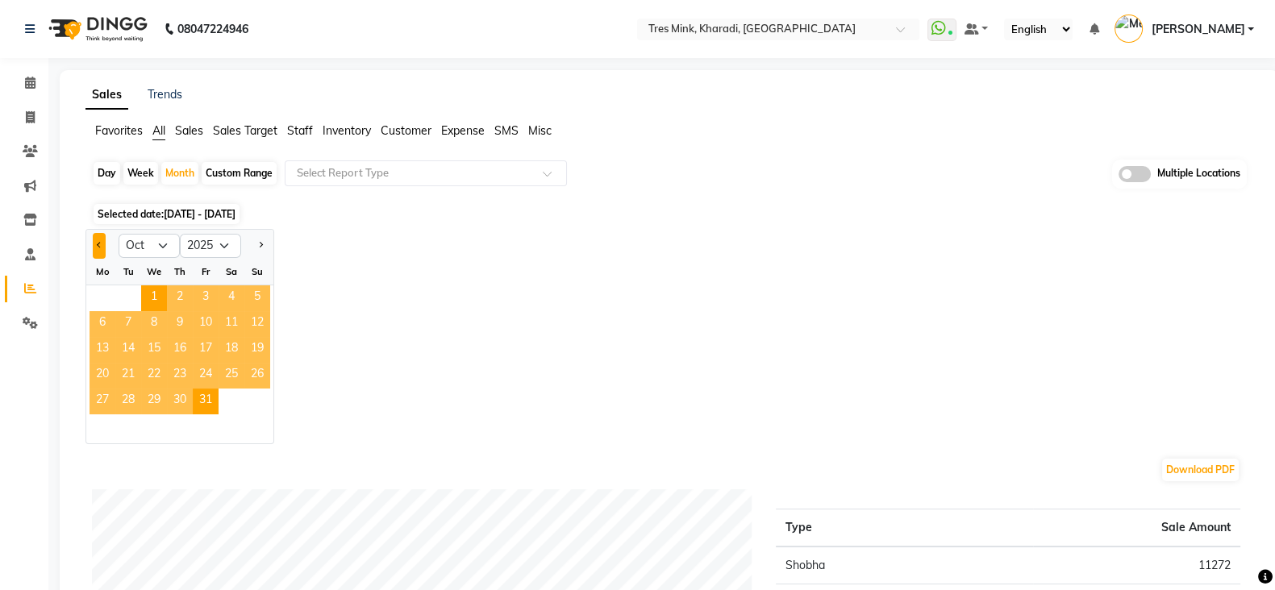
click at [97, 252] on button "Previous month" at bounding box center [99, 246] width 13 height 26
select select "9"
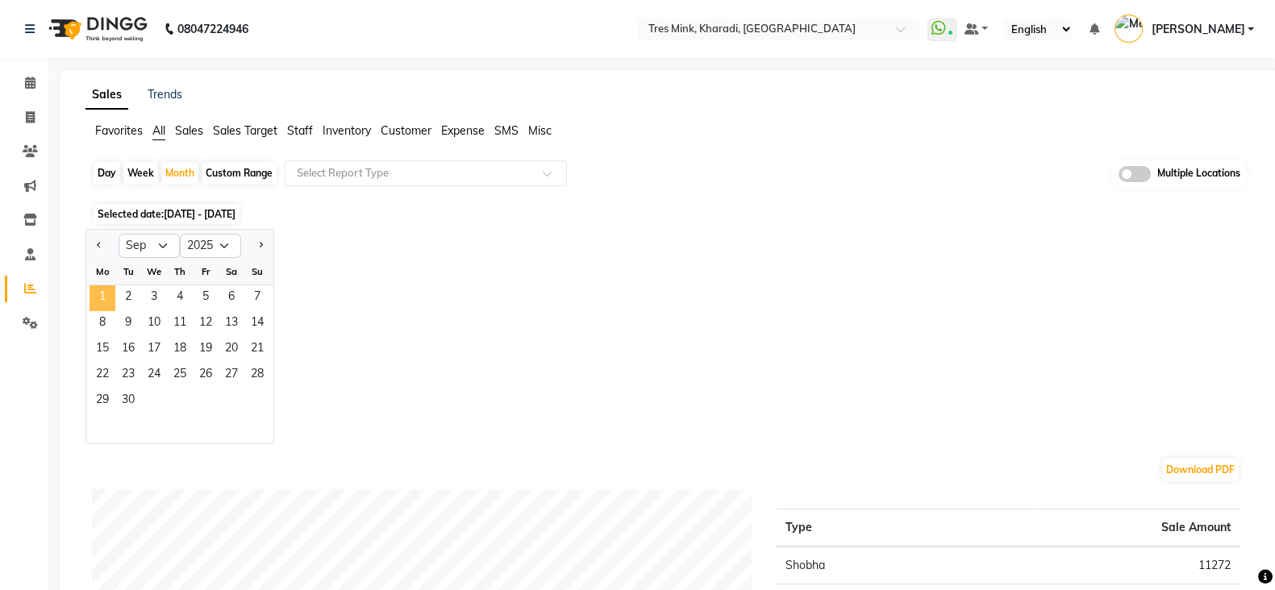
click at [89, 302] on span "1" at bounding box center [102, 298] width 26 height 26
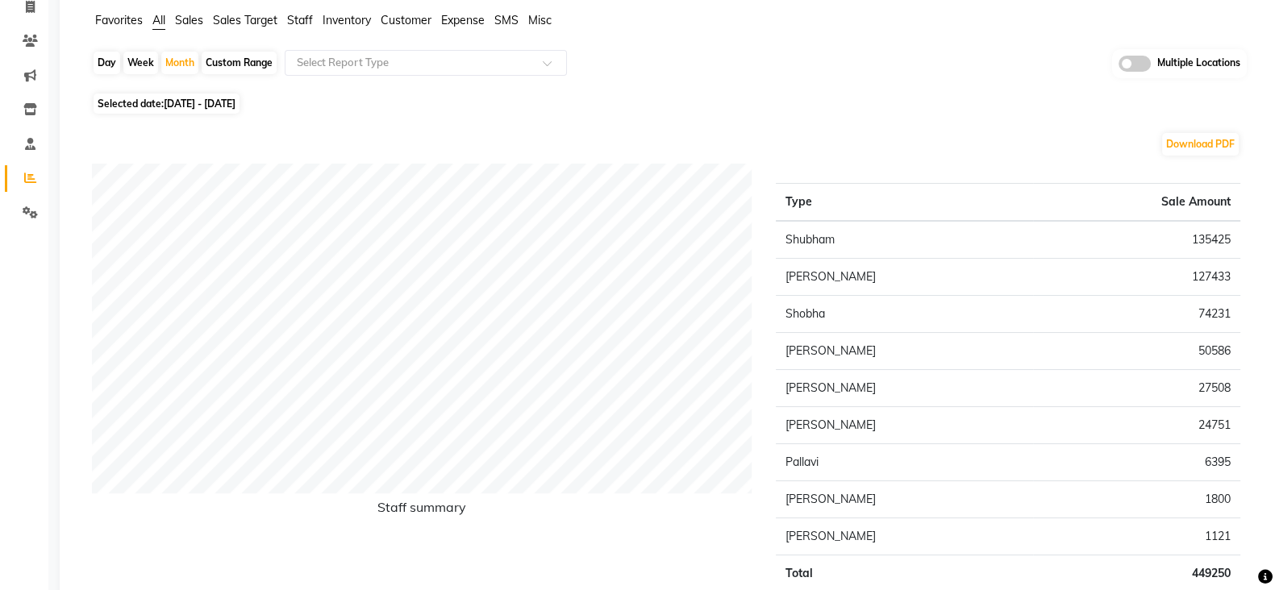
scroll to position [102, 0]
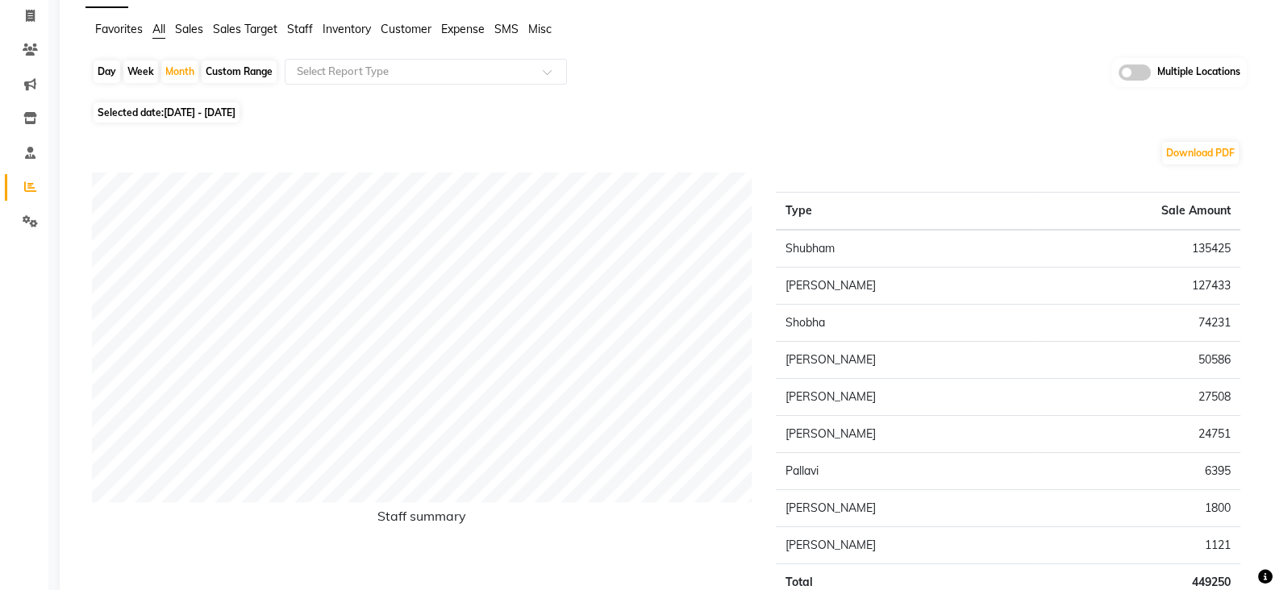
click at [206, 110] on span "[DATE] - [DATE]" at bounding box center [200, 112] width 72 height 12
select select "9"
select select "2025"
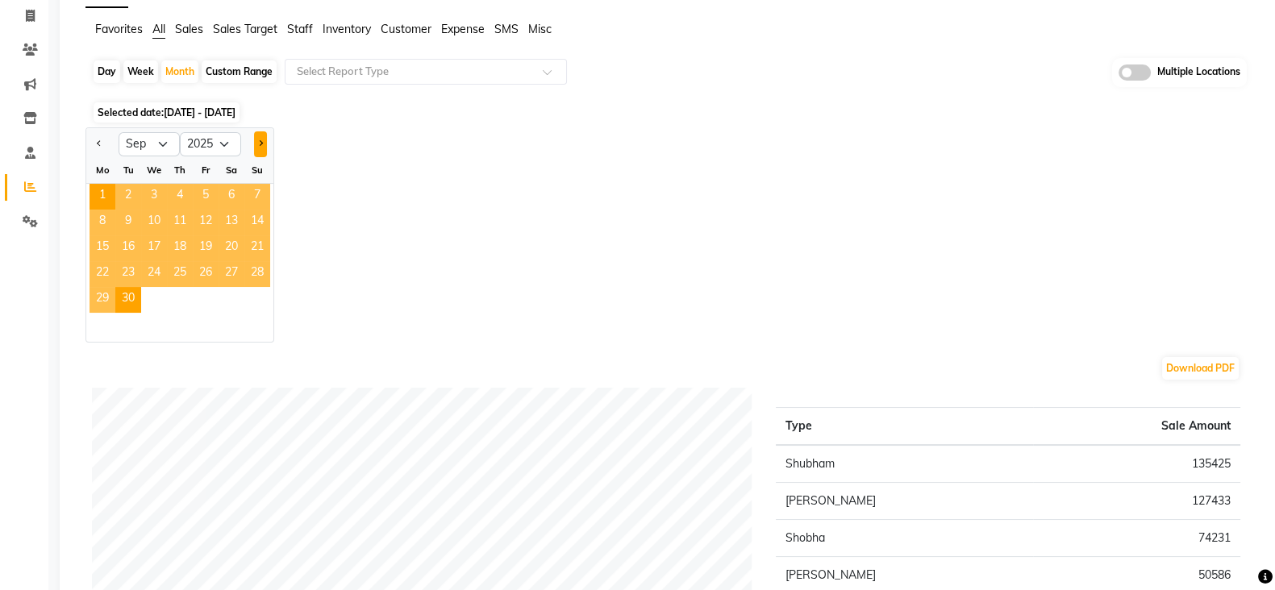
click at [255, 147] on button "Next month" at bounding box center [260, 144] width 13 height 26
select select "10"
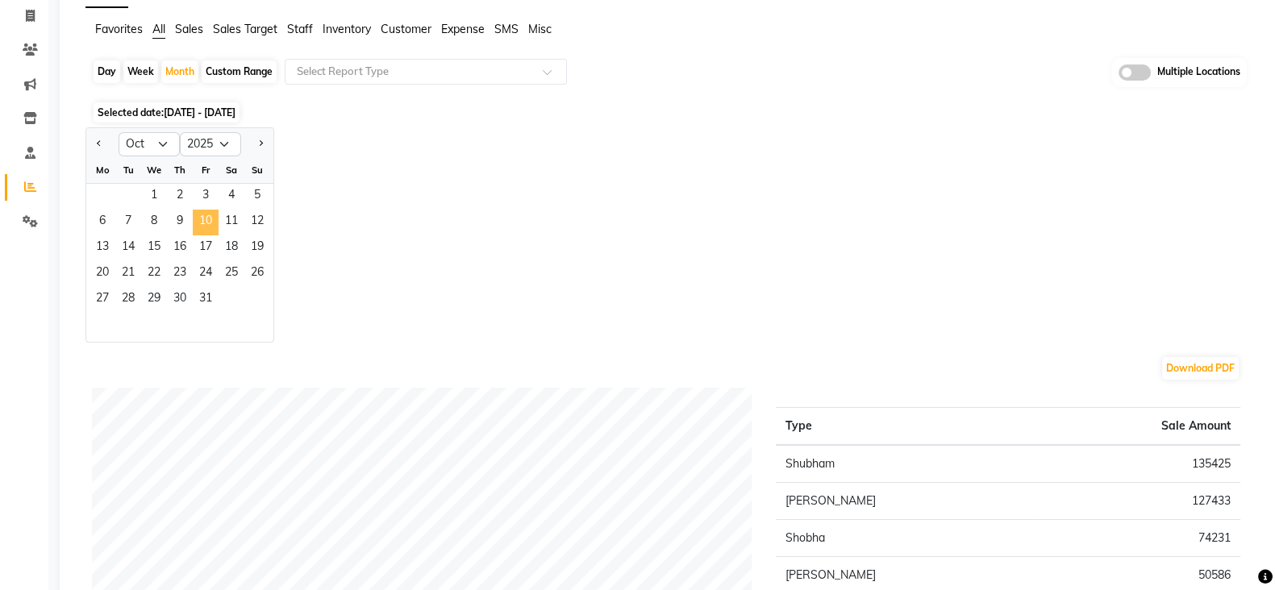
click at [205, 216] on span "10" at bounding box center [206, 223] width 26 height 26
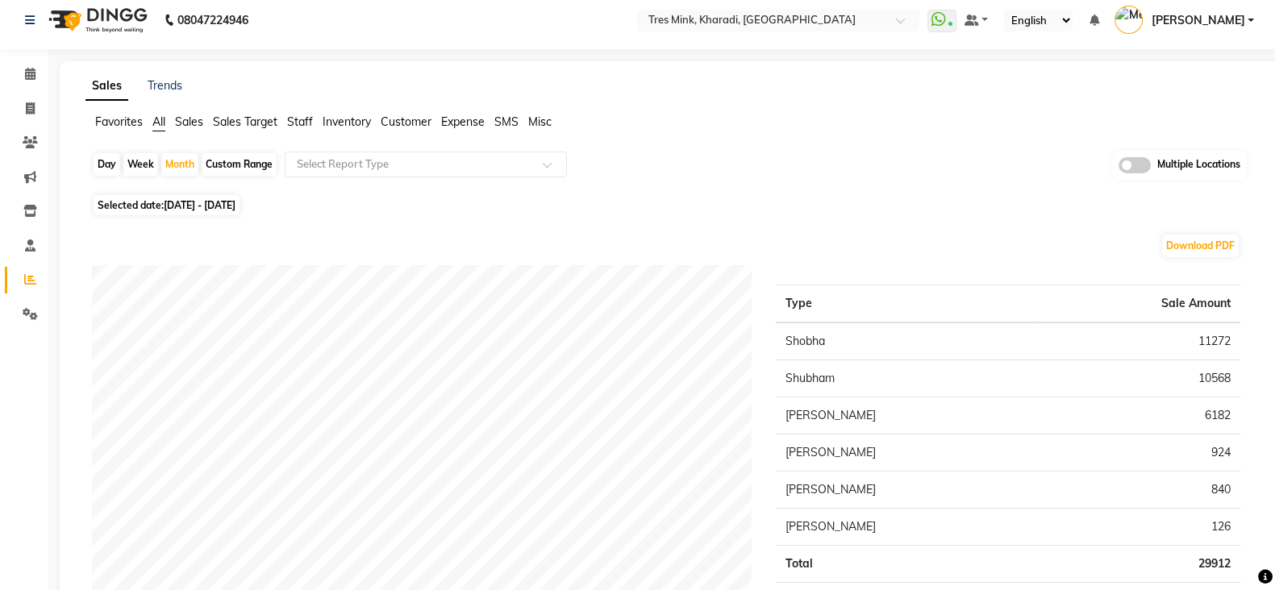
scroll to position [0, 0]
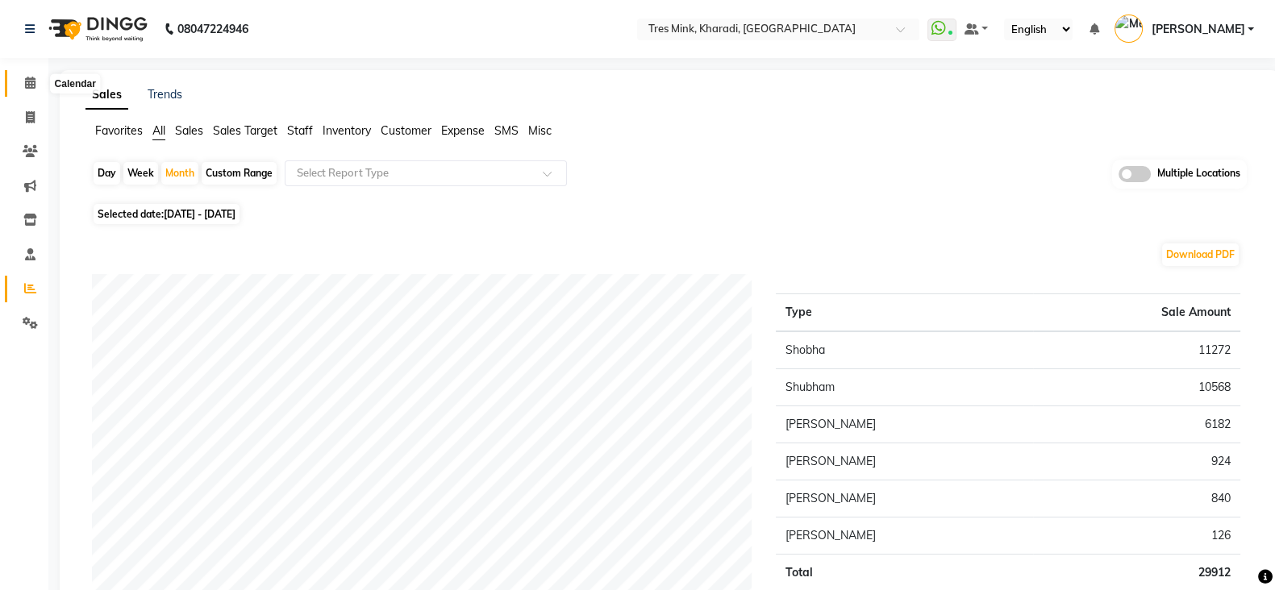
drag, startPoint x: 28, startPoint y: 83, endPoint x: 52, endPoint y: 89, distance: 25.0
click at [28, 85] on icon at bounding box center [30, 83] width 10 height 12
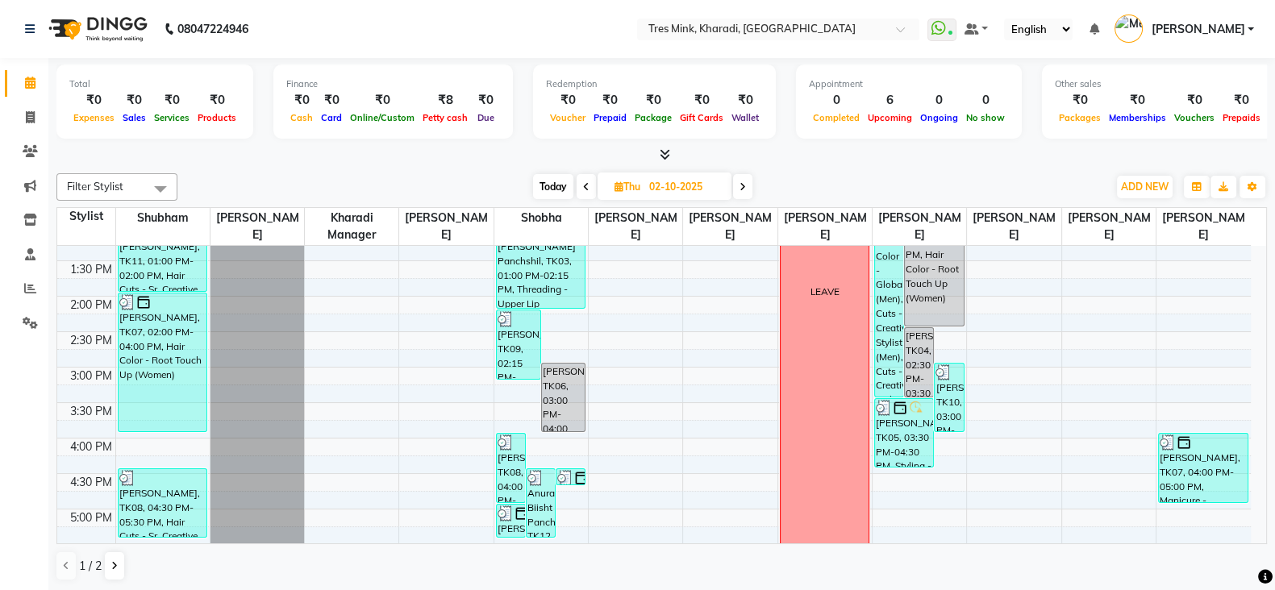
scroll to position [402, 0]
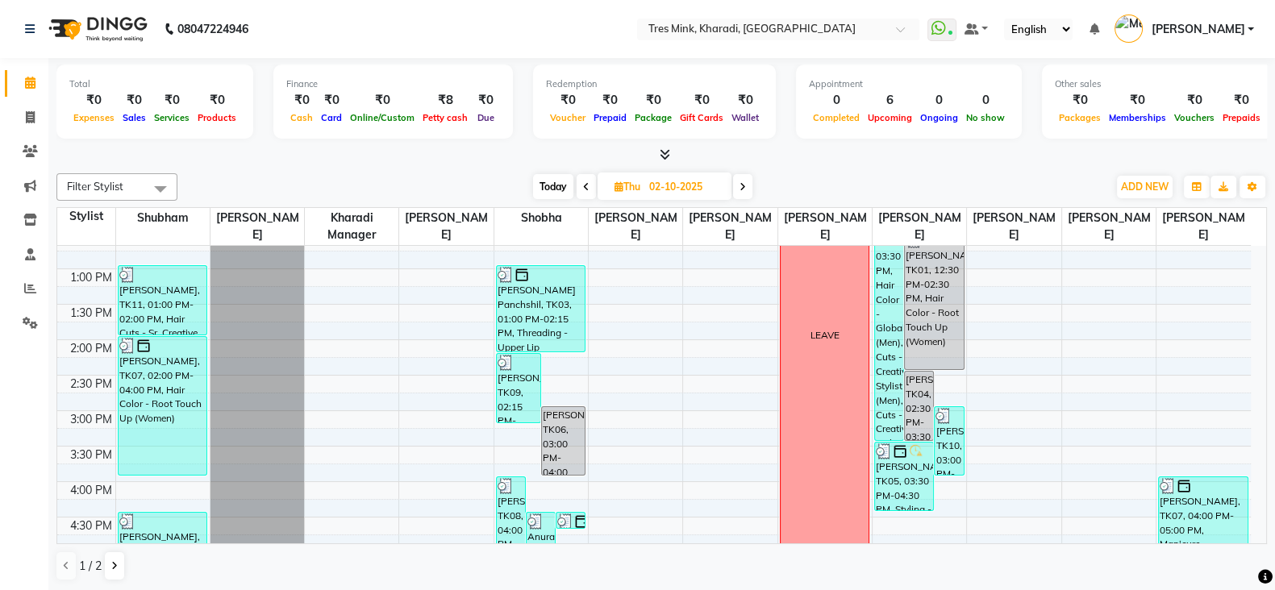
click at [584, 190] on icon at bounding box center [586, 187] width 6 height 10
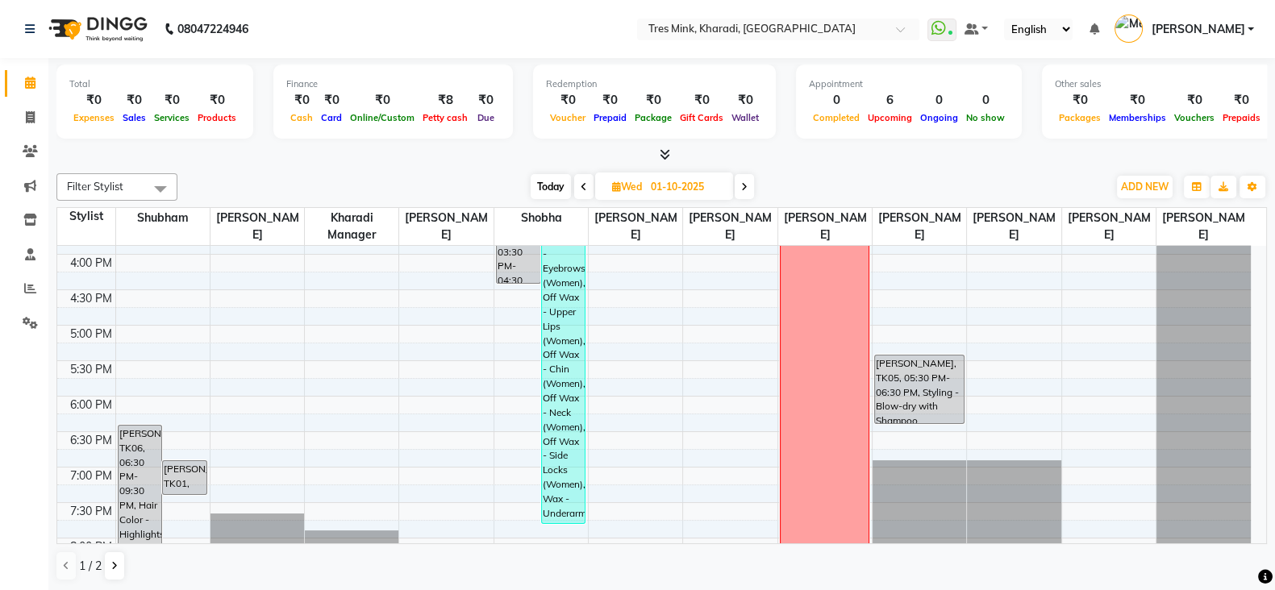
scroll to position [625, 0]
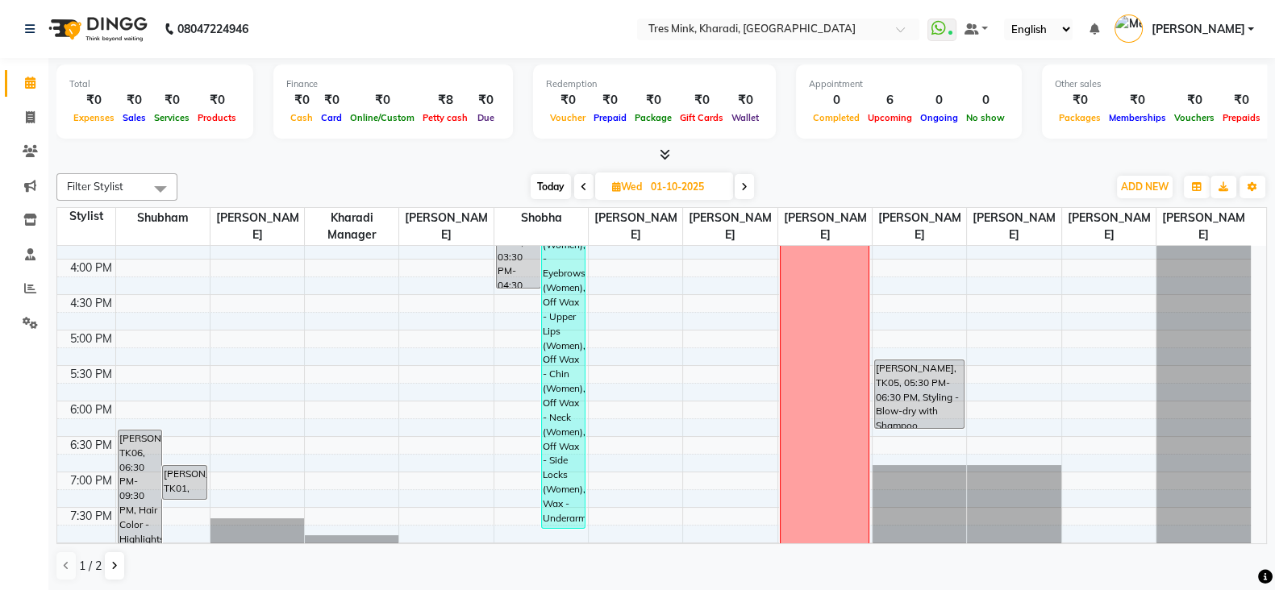
click at [743, 195] on span at bounding box center [743, 186] width 19 height 25
type input "02-10-2025"
